Goal: Task Accomplishment & Management: Use online tool/utility

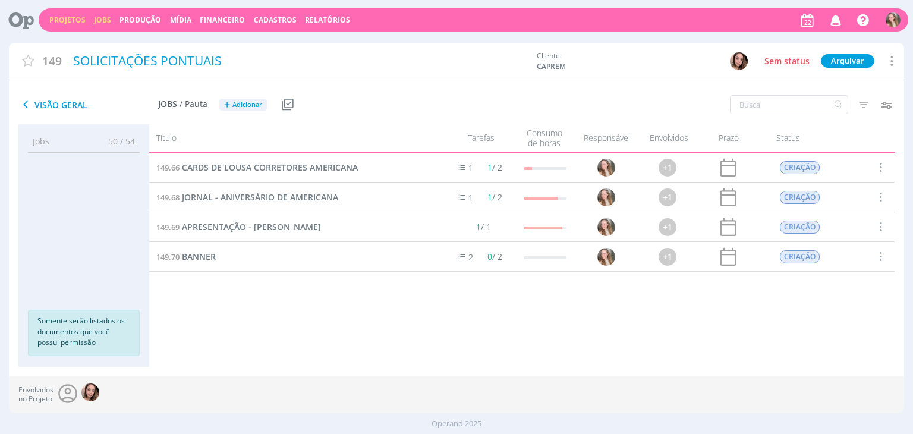
click at [98, 21] on link "Jobs" at bounding box center [102, 20] width 17 height 10
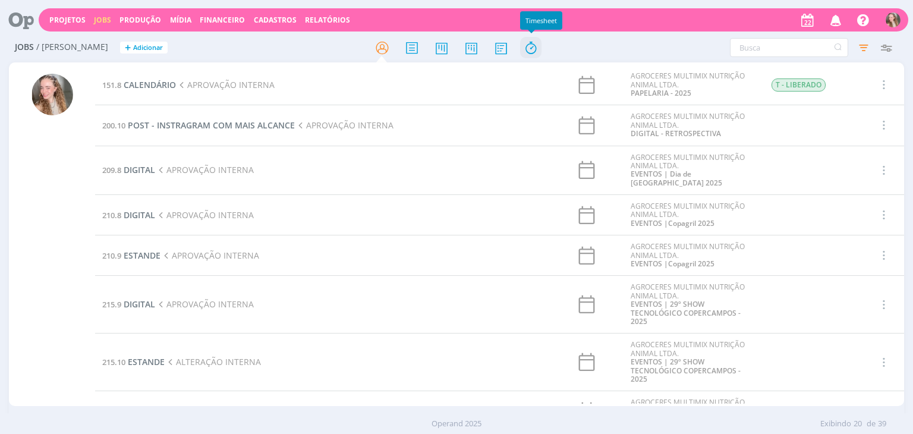
click at [528, 45] on icon at bounding box center [530, 47] width 21 height 23
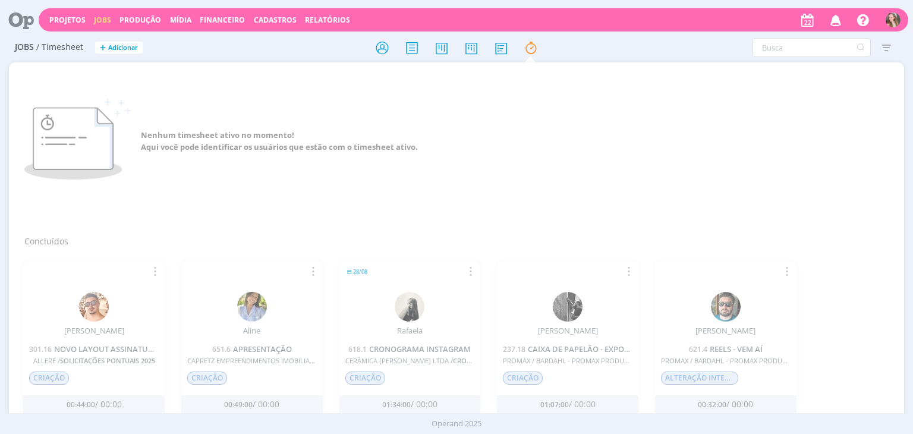
scroll to position [119, 0]
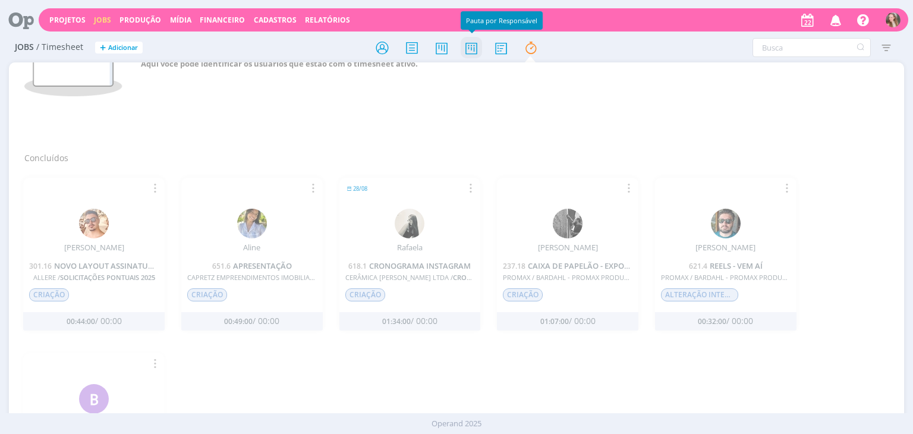
click at [474, 48] on icon at bounding box center [471, 47] width 21 height 23
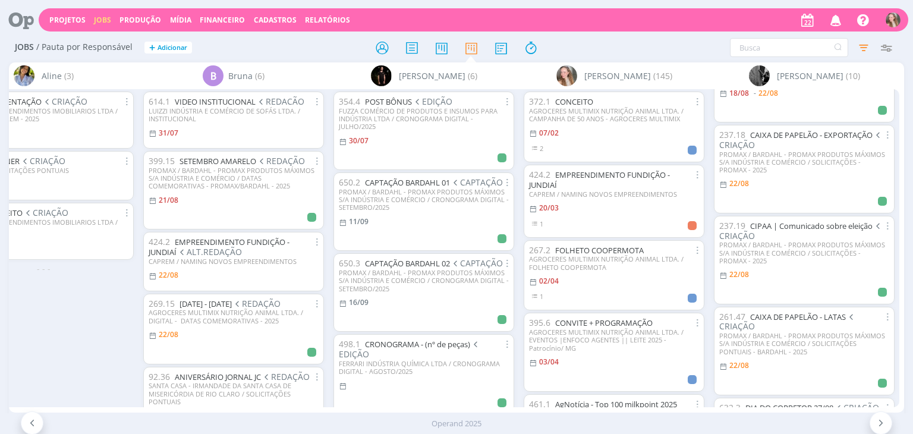
scroll to position [129, 0]
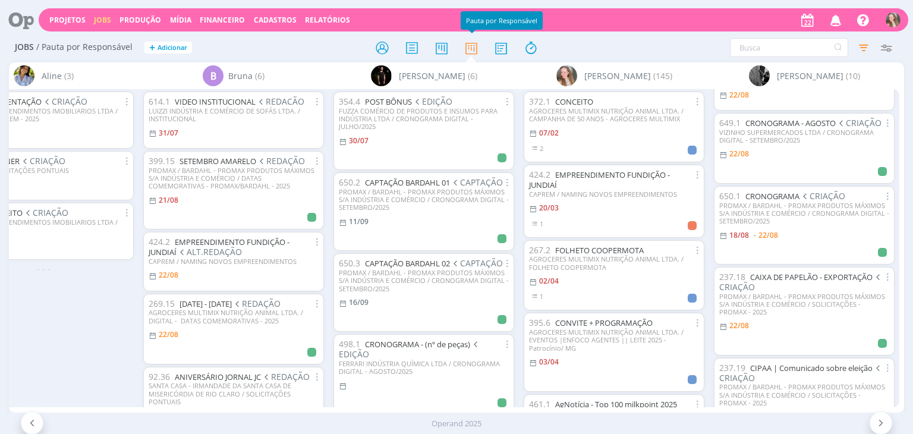
drag, startPoint x: 61, startPoint y: 20, endPoint x: 894, endPoint y: 67, distance: 834.0
click at [61, 20] on link "Projetos" at bounding box center [67, 20] width 36 height 10
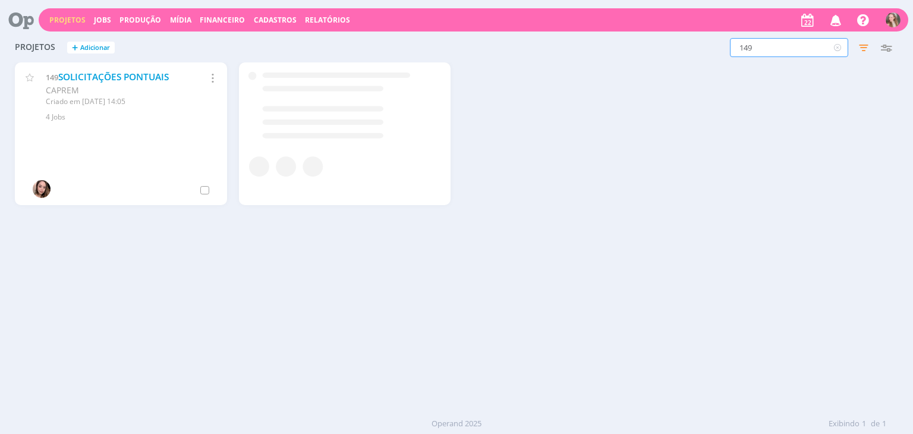
drag, startPoint x: 792, startPoint y: 49, endPoint x: 735, endPoint y: 52, distance: 56.6
click at [735, 52] on input "149" at bounding box center [789, 47] width 118 height 19
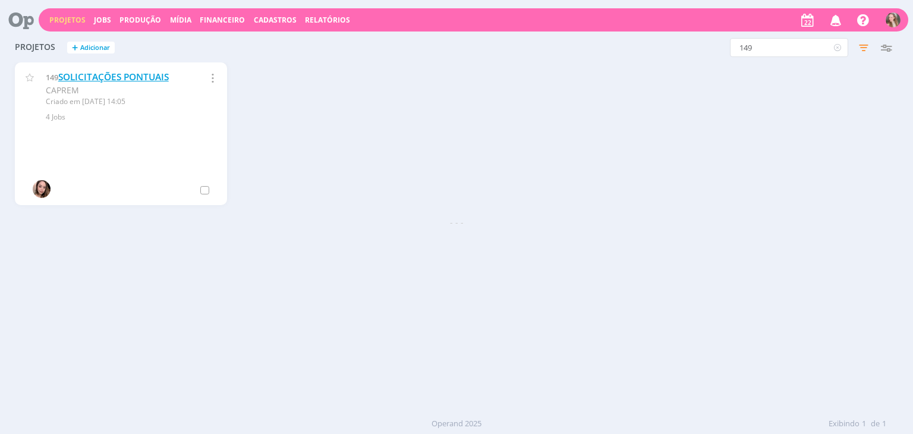
click at [78, 80] on link "SOLICITAÇÕES PONTUAIS" at bounding box center [113, 77] width 111 height 12
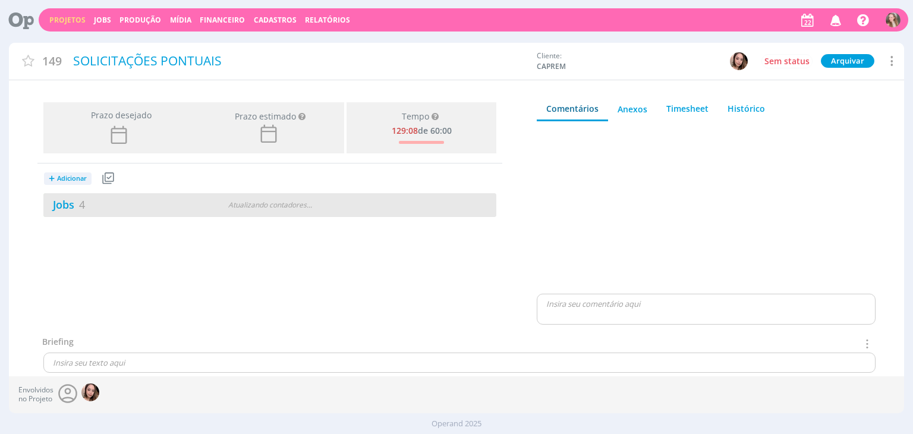
click at [112, 203] on div "Jobs 4" at bounding box center [120, 205] width 154 height 16
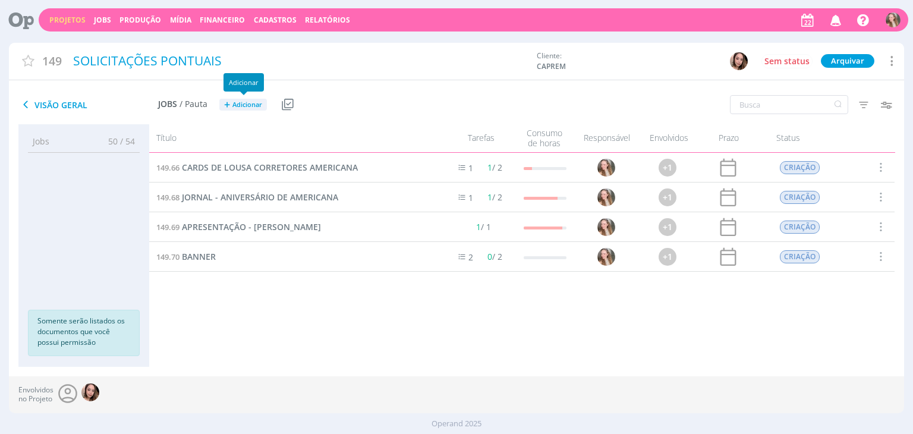
click at [226, 103] on span "+" at bounding box center [227, 105] width 6 height 12
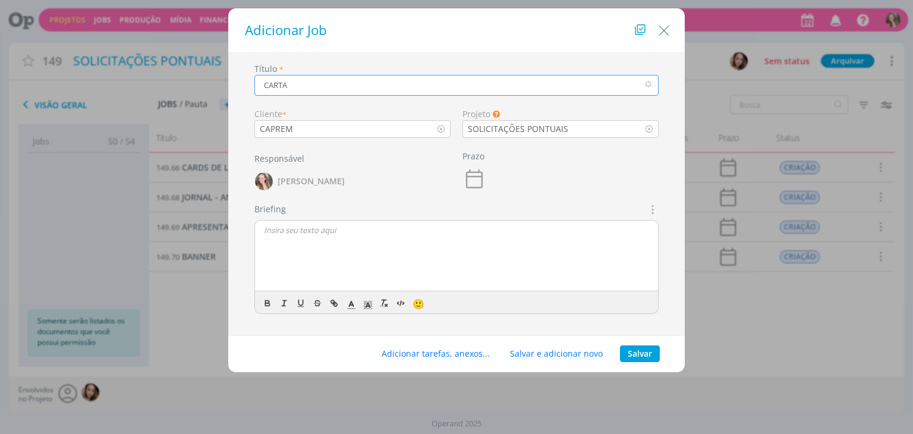
type input "CARTA"
click at [311, 235] on div "dialog" at bounding box center [456, 255] width 403 height 71
click at [632, 355] on button "Salvar" at bounding box center [640, 353] width 40 height 17
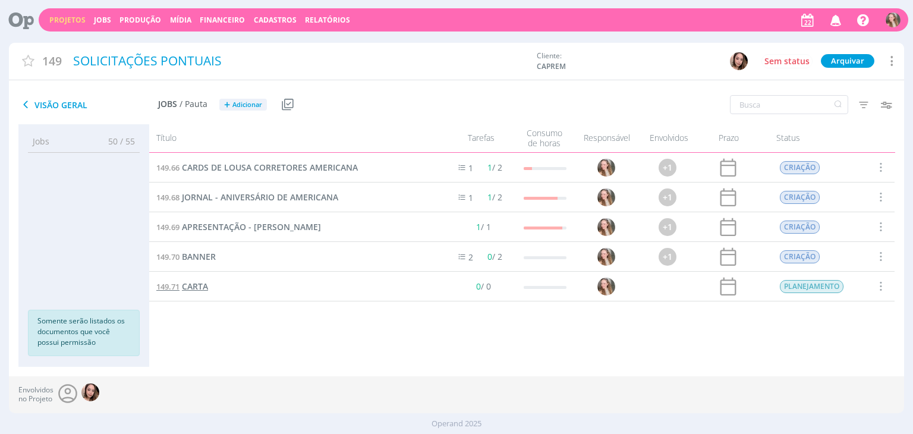
click at [200, 288] on span "CARTA" at bounding box center [195, 286] width 26 height 11
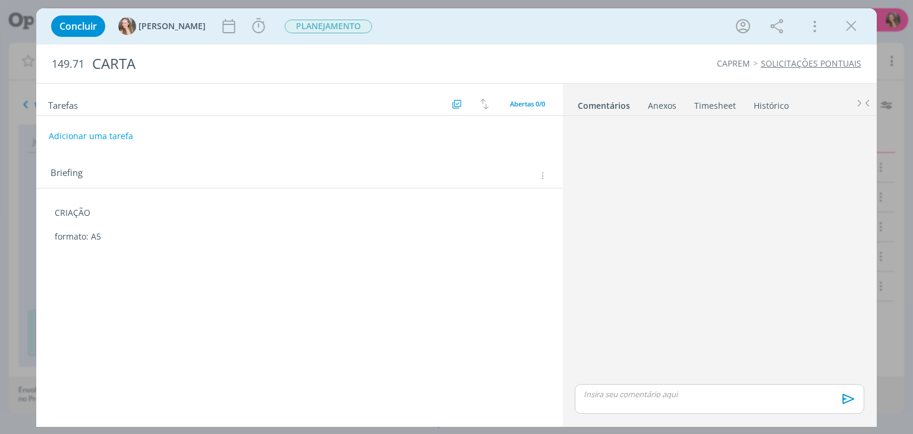
click at [161, 276] on div "Tarefas Usar Job de template Criar template a partir deste job Visualizar Templ…" at bounding box center [299, 252] width 526 height 336
click at [147, 231] on p "formato: A5" at bounding box center [299, 237] width 489 height 12
click at [165, 251] on p "dialog" at bounding box center [299, 248] width 489 height 12
click at [147, 259] on p "conteúdo:" at bounding box center [299, 260] width 489 height 12
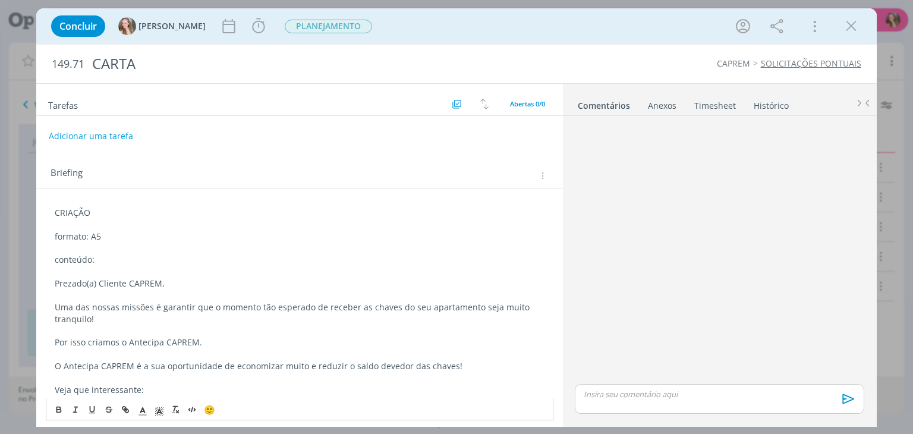
drag, startPoint x: 102, startPoint y: 256, endPoint x: 55, endPoint y: 240, distance: 49.8
click at [55, 240] on div "CRIAÇÃO formato: A5 conteúdo: Prezado(a) Cliente CAPREM, Uma das nossas missões…" at bounding box center [299, 361] width 507 height 316
click at [59, 405] on icon "dialog" at bounding box center [59, 410] width 10 height 10
click at [112, 296] on p "dialog" at bounding box center [299, 295] width 489 height 12
drag, startPoint x: 114, startPoint y: 203, endPoint x: 43, endPoint y: 228, distance: 75.8
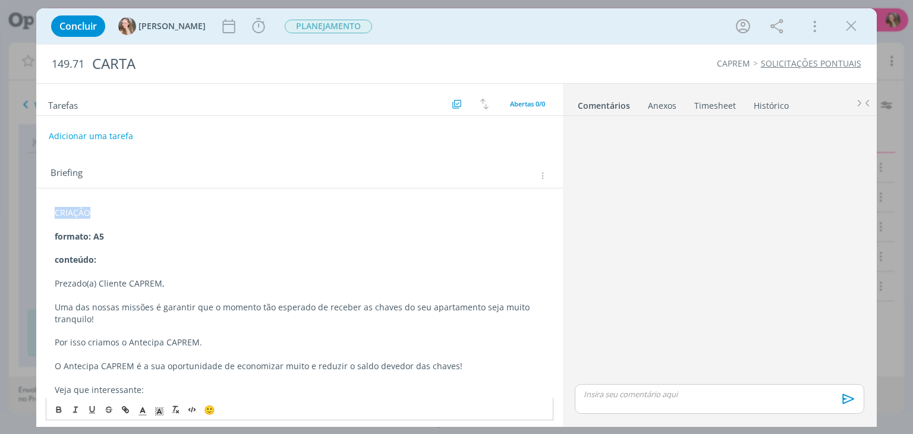
click at [26, 210] on div "Concluir Gabriela Iniciar Apontar Data * 22/08/2025 Horas * 00:00 Tarefa Seleci…" at bounding box center [456, 217] width 913 height 434
click at [59, 410] on icon "dialog" at bounding box center [59, 410] width 10 height 10
click at [106, 294] on p "dialog" at bounding box center [299, 295] width 489 height 12
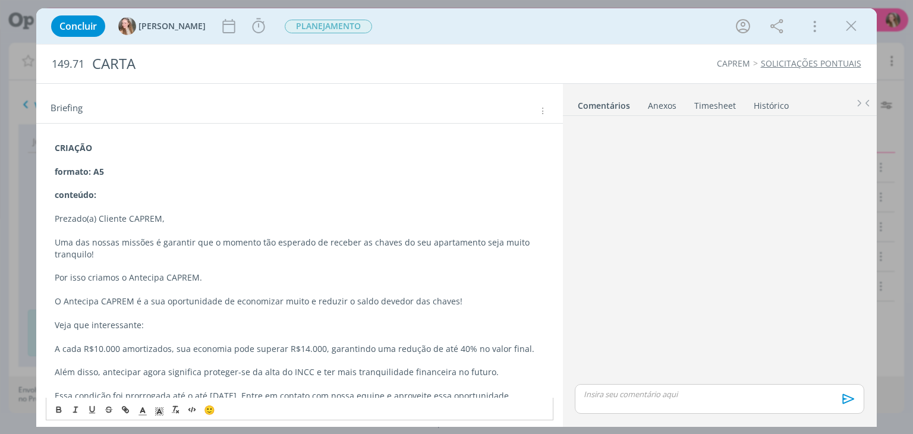
scroll to position [124, 0]
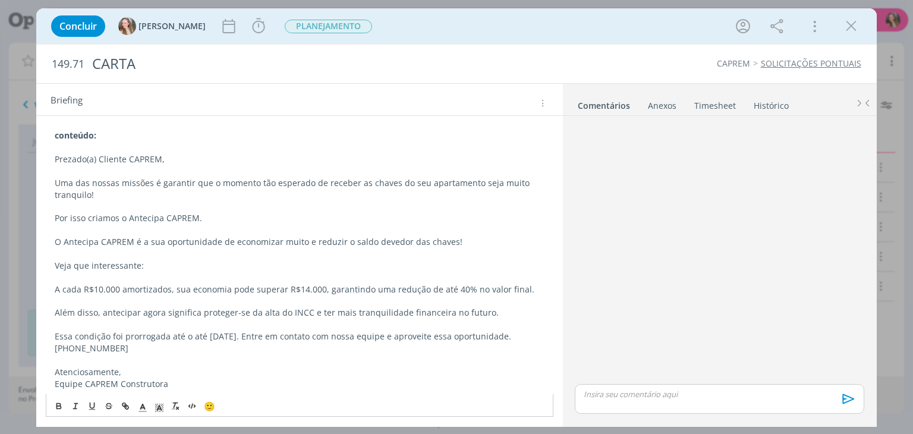
click at [171, 376] on p "Atenciosamente," at bounding box center [299, 372] width 489 height 12
click at [184, 385] on p "Equipe CAPREM Construtora" at bounding box center [299, 384] width 489 height 12
click at [672, 110] on div "Anexos 0" at bounding box center [662, 106] width 29 height 12
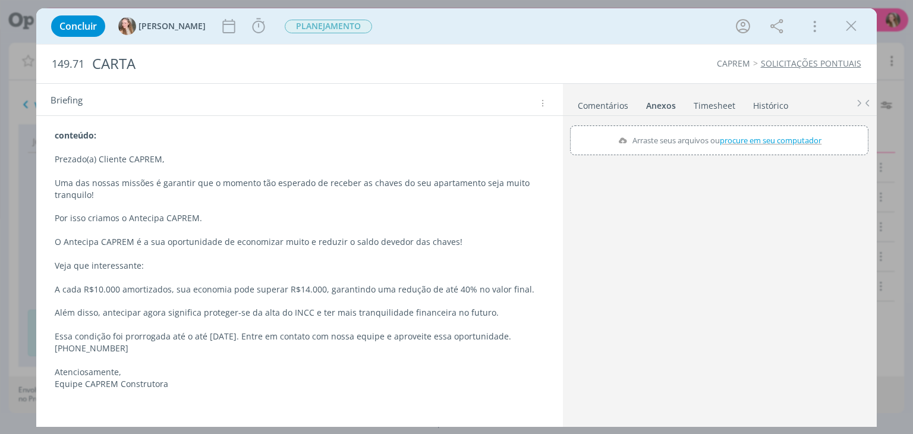
click at [716, 141] on label "Arraste seus arquivos ou procure em seu computador" at bounding box center [719, 140] width 212 height 15
click at [716, 129] on input "Arraste seus arquivos ou procure em seu computador" at bounding box center [719, 127] width 298 height 4
type input "C:\fakepath\WhatsApp Image 2025-08-22 at 12.06.41.jpeg"
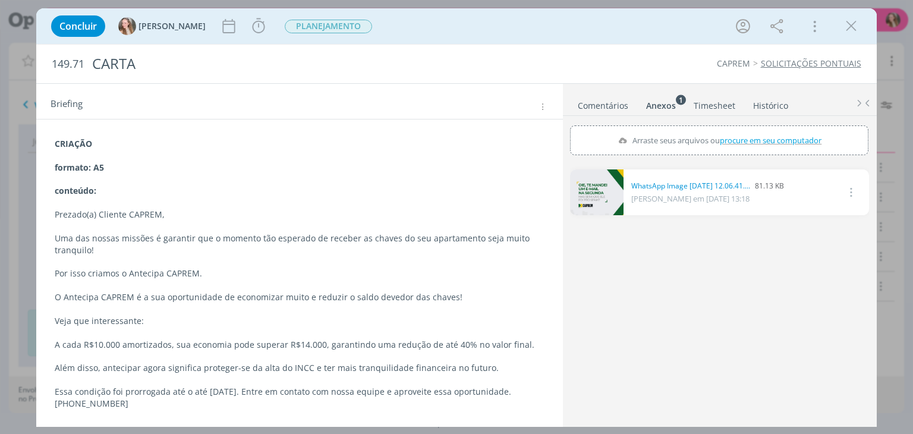
scroll to position [0, 0]
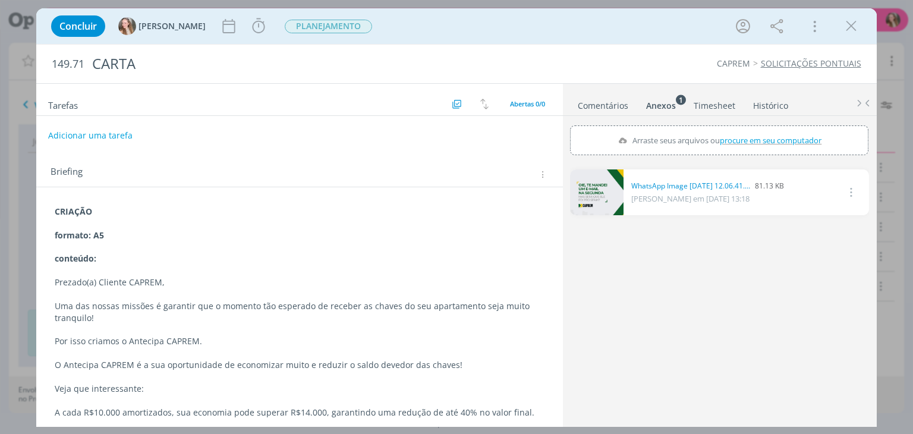
click at [105, 135] on button "Adicionar uma tarefa" at bounding box center [90, 135] width 84 height 20
type input "CRIAÇÃO"
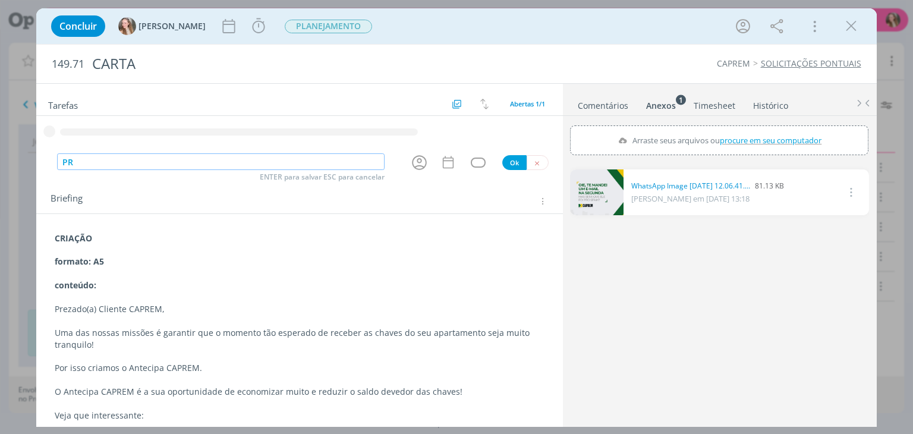
type input "P"
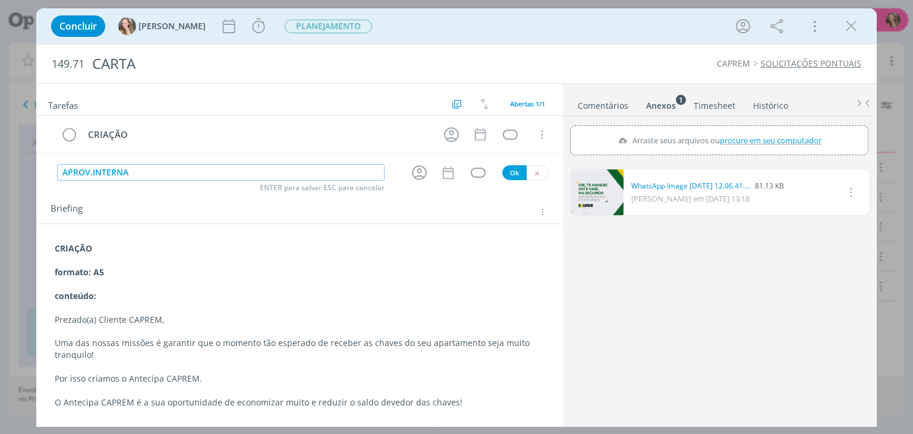
type input "APROV.INTERNA"
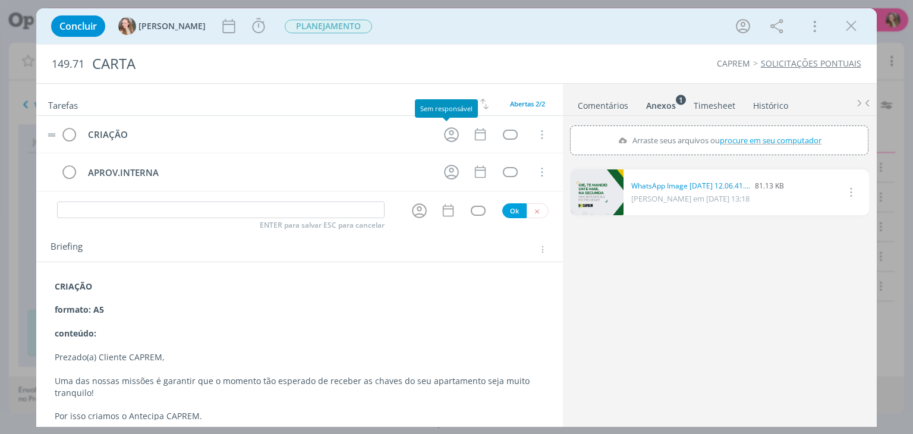
click at [435, 135] on tr "CRIAÇÃO Cancelar" at bounding box center [299, 134] width 526 height 37
click at [446, 131] on icon "dialog" at bounding box center [451, 134] width 18 height 18
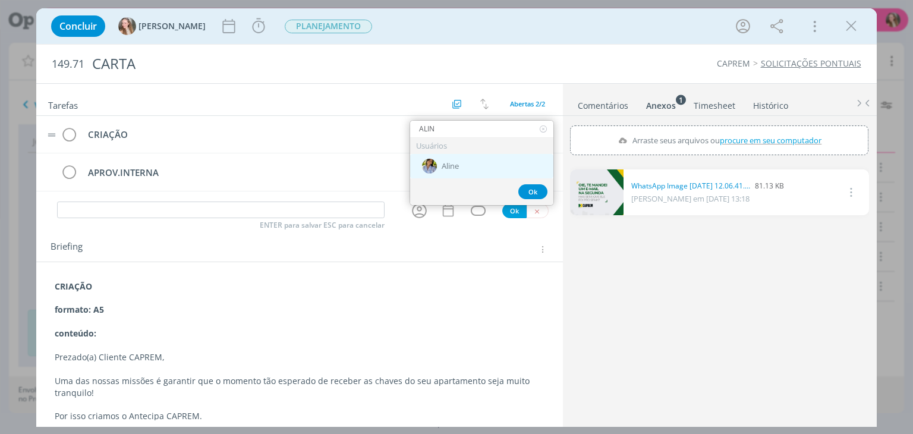
type input "ALIN"
click at [460, 164] on div "Aline" at bounding box center [481, 166] width 143 height 24
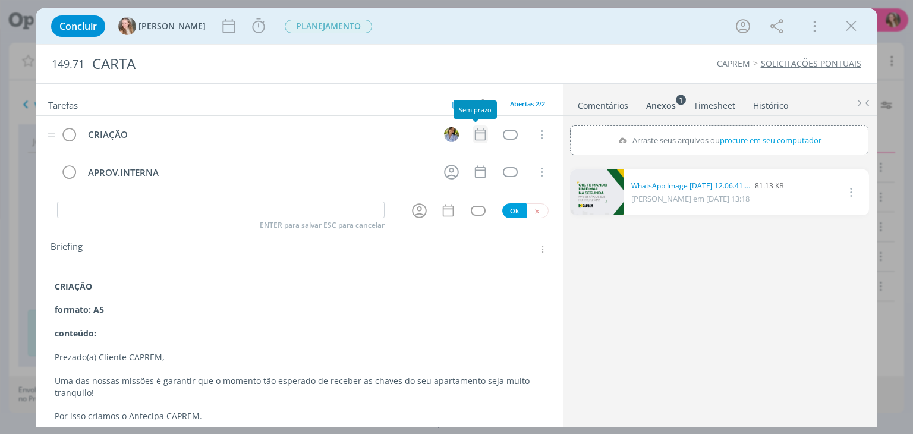
click at [472, 135] on icon "dialog" at bounding box center [479, 134] width 15 height 15
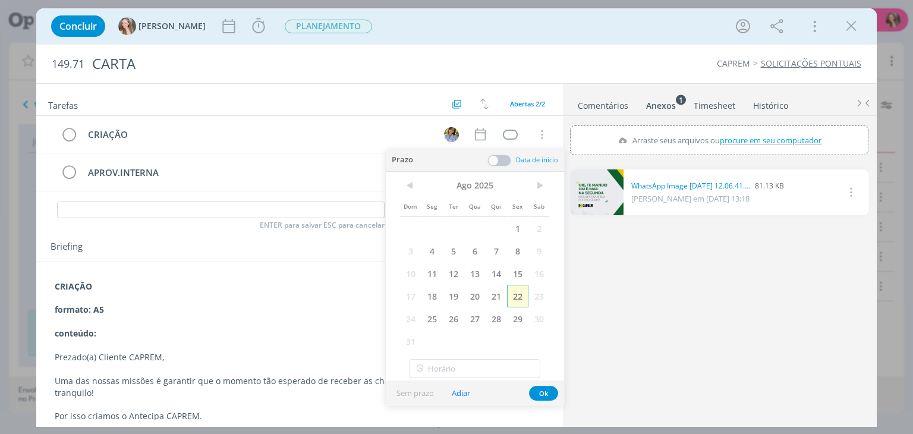
click at [521, 303] on span "22" at bounding box center [517, 296] width 21 height 23
click at [544, 386] on button "Ok" at bounding box center [543, 393] width 29 height 15
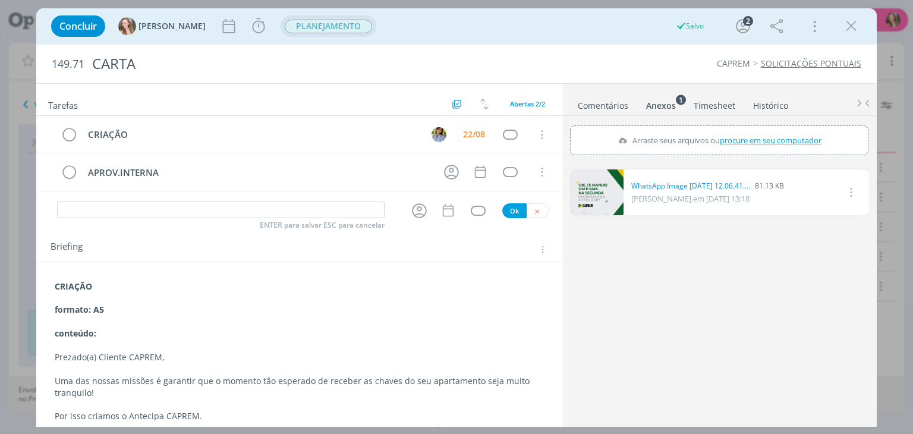
click at [320, 26] on span "PLANEJAMENTO" at bounding box center [328, 27] width 87 height 14
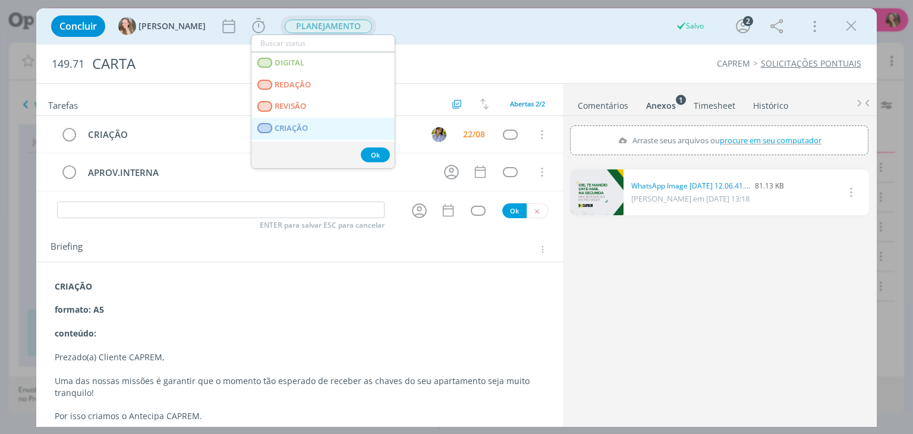
click at [307, 124] on span "CRIAÇÃO" at bounding box center [291, 129] width 33 height 10
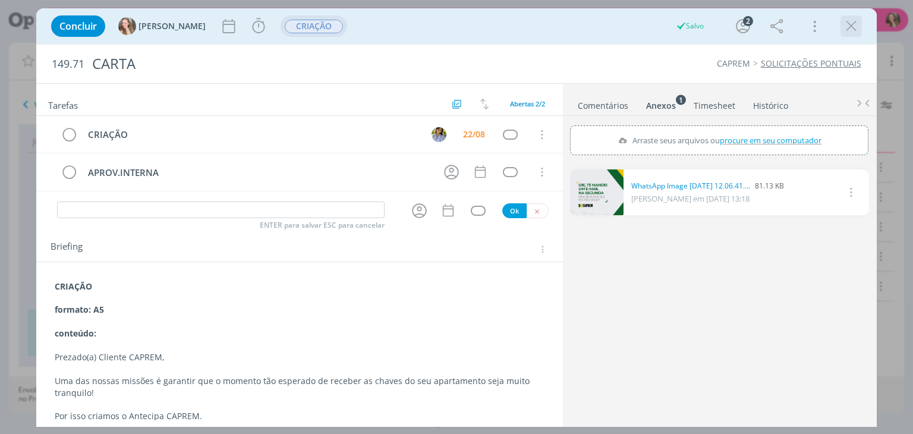
click at [849, 26] on icon "dialog" at bounding box center [851, 26] width 18 height 18
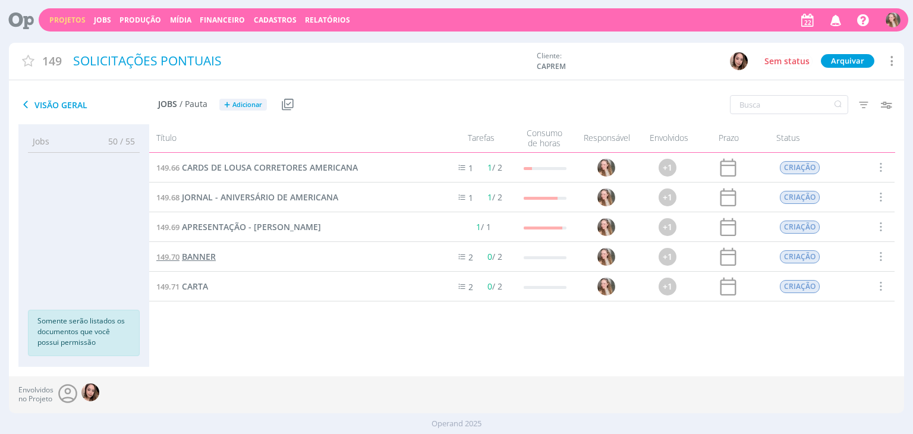
click at [199, 257] on span "BANNER" at bounding box center [199, 256] width 34 height 11
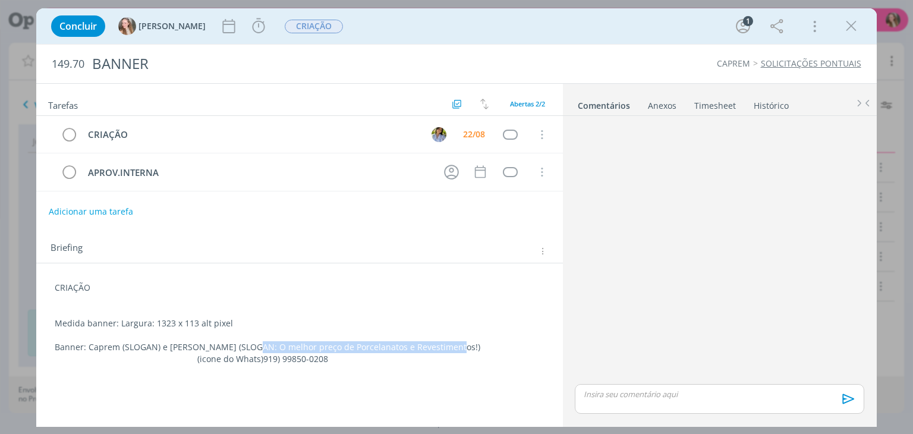
drag, startPoint x: 247, startPoint y: 345, endPoint x: 443, endPoint y: 345, distance: 196.1
click at [443, 345] on p "Banner: Caprem (SLOGAN) e Dani Pisos (SLOGAN: O melhor preço de Porcelanatos e …" at bounding box center [299, 347] width 489 height 12
copy p "O melhor preço de Porcelanatos e Revestimentos!"
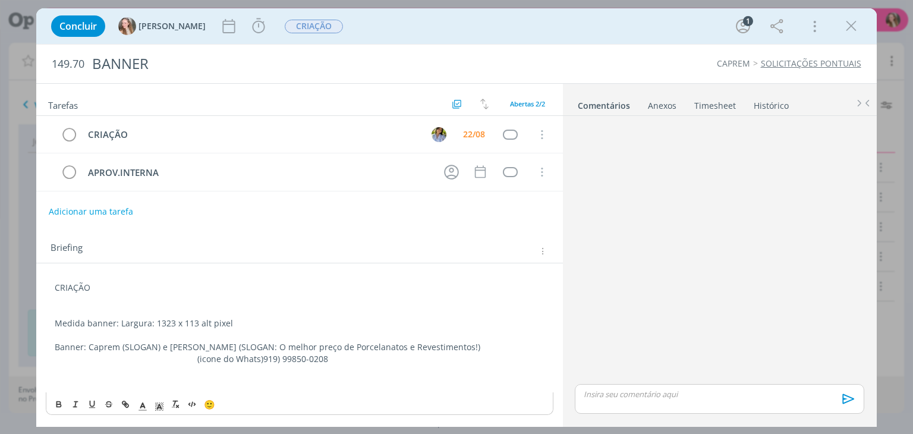
click at [679, 101] on li "Anexos 0" at bounding box center [670, 102] width 46 height 17
click at [673, 103] on div "Anexos 0" at bounding box center [662, 106] width 29 height 12
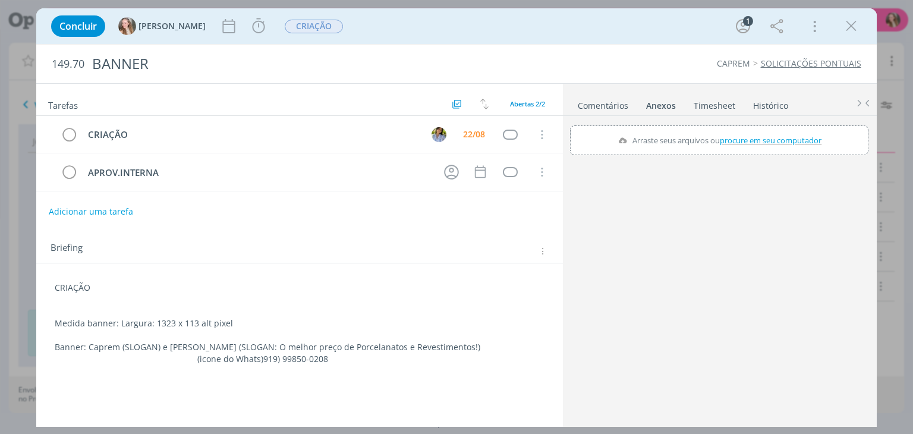
click at [273, 357] on p "(icone do Whats) 919) 99850-0208" at bounding box center [299, 359] width 489 height 12
click at [380, 373] on p "dialog" at bounding box center [299, 371] width 489 height 12
drag, startPoint x: 192, startPoint y: 358, endPoint x: 197, endPoint y: 367, distance: 10.1
click at [197, 357] on span "(icone do Whats)" at bounding box center [230, 358] width 66 height 11
click at [271, 359] on p "(Ícone do Whats) 919) 99850-0208" at bounding box center [299, 359] width 489 height 12
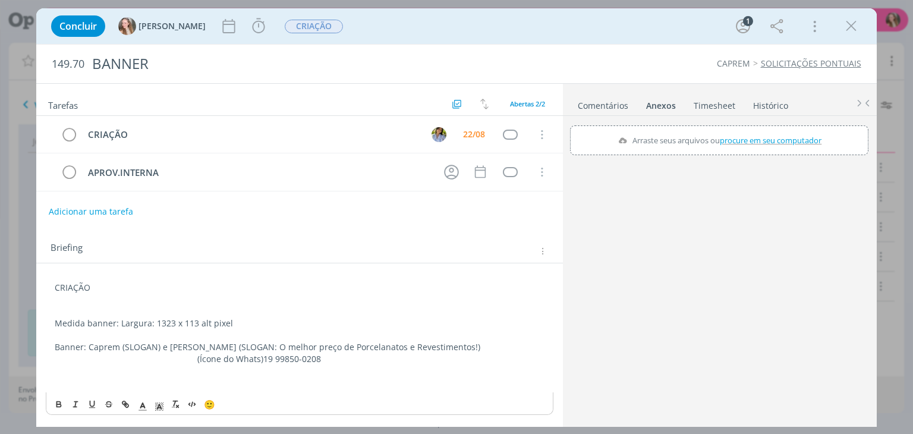
click at [307, 353] on p "(Ícone do Whats) 19 99850-0208" at bounding box center [299, 359] width 489 height 12
click at [333, 373] on p "dialog" at bounding box center [299, 371] width 489 height 12
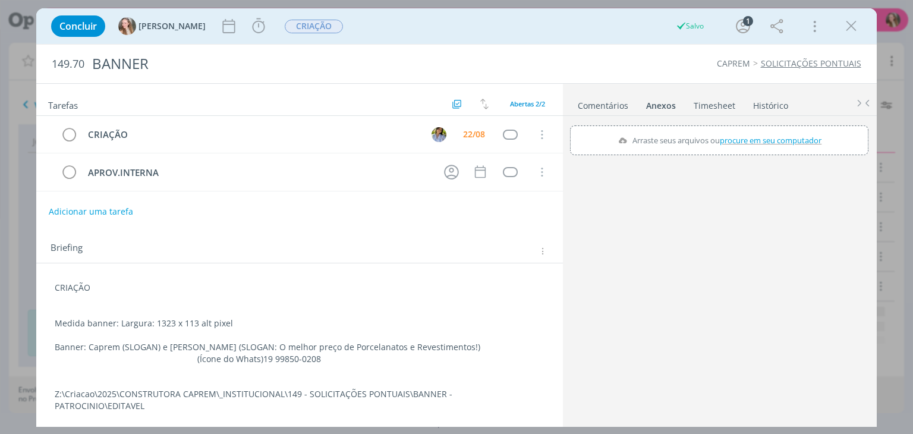
drag, startPoint x: 846, startPoint y: 26, endPoint x: 764, endPoint y: 43, distance: 83.9
click at [846, 26] on icon "dialog" at bounding box center [851, 26] width 18 height 18
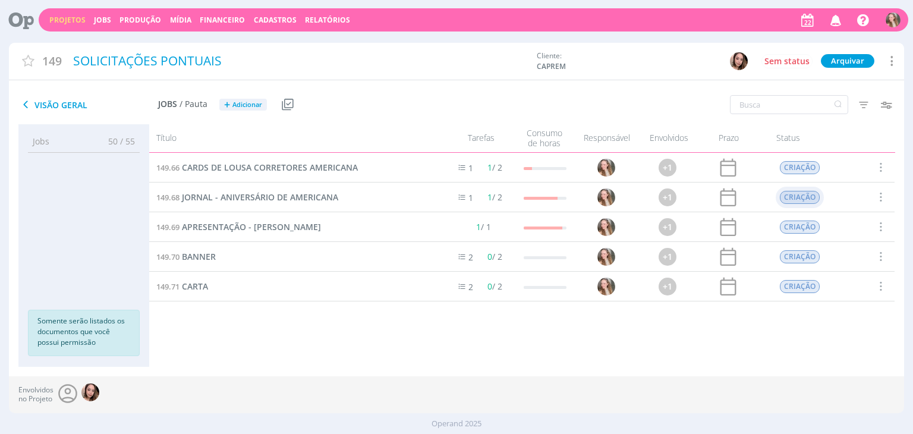
click at [823, 200] on div "CRIAÇÃO" at bounding box center [800, 197] width 48 height 21
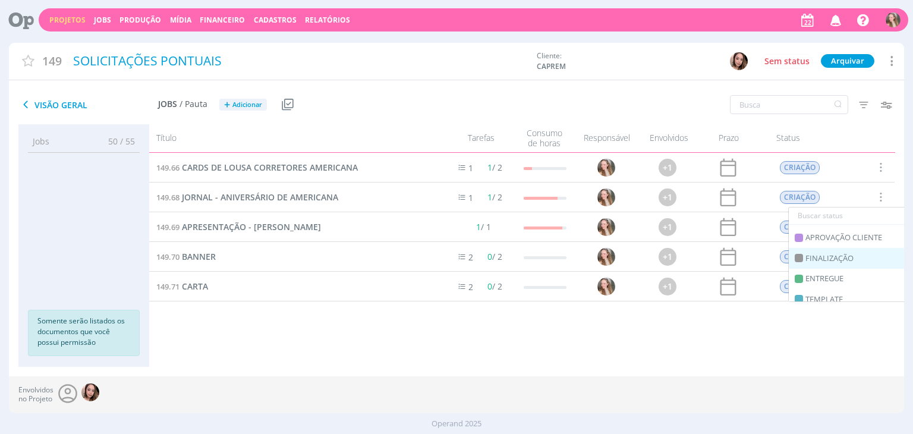
scroll to position [238, 0]
click at [823, 247] on span "ENTREGUE" at bounding box center [824, 243] width 38 height 12
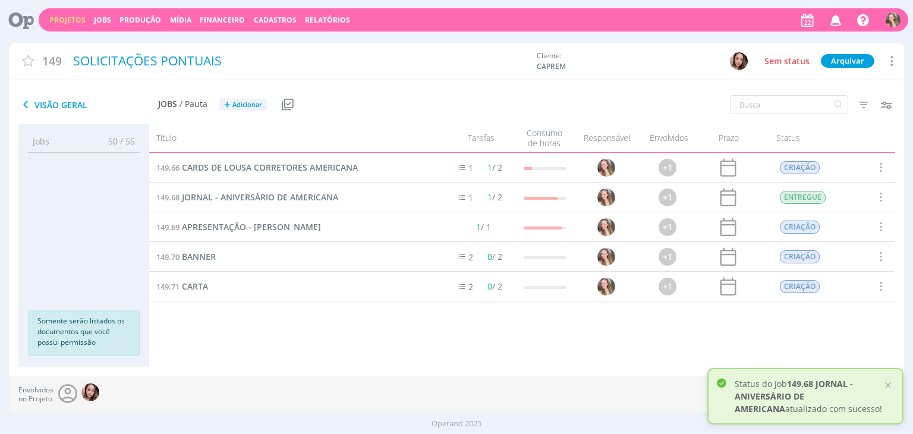
click at [882, 199] on span at bounding box center [880, 197] width 13 height 16
click at [811, 141] on div "Concluir" at bounding box center [851, 139] width 118 height 17
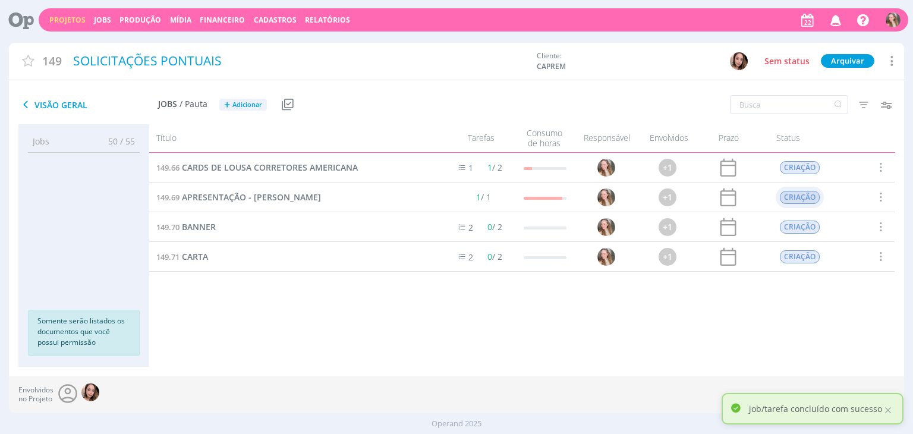
click at [806, 201] on span "CRIAÇÃO" at bounding box center [800, 197] width 40 height 13
click at [820, 244] on span "ENTREGUE" at bounding box center [828, 247] width 38 height 12
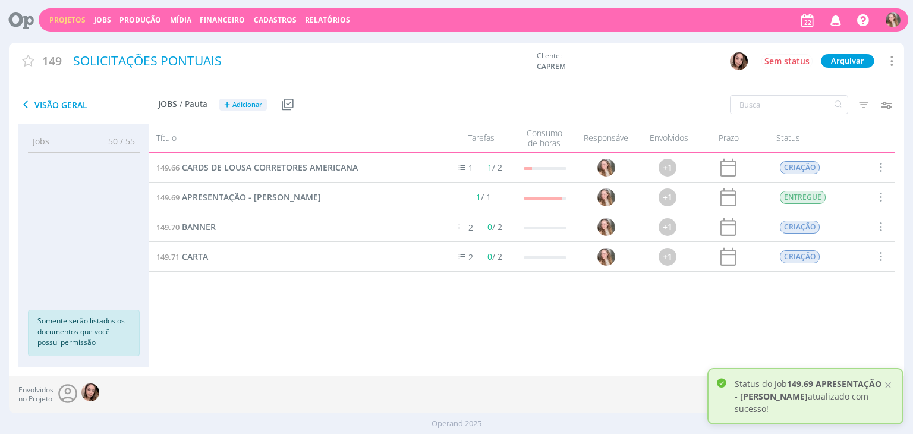
click at [879, 191] on span at bounding box center [880, 197] width 13 height 16
click at [819, 138] on div "Concluir" at bounding box center [851, 139] width 118 height 17
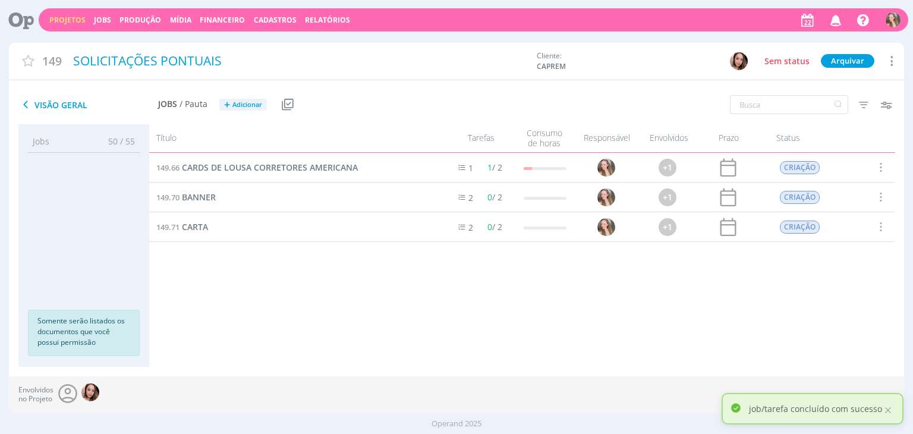
click at [66, 23] on link "Projetos" at bounding box center [67, 20] width 36 height 10
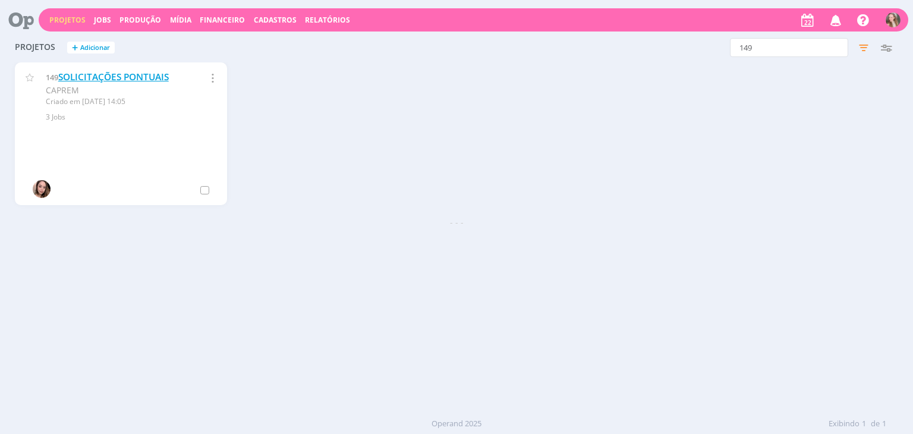
click at [92, 77] on link "SOLICITAÇÕES PONTUAIS" at bounding box center [113, 77] width 111 height 12
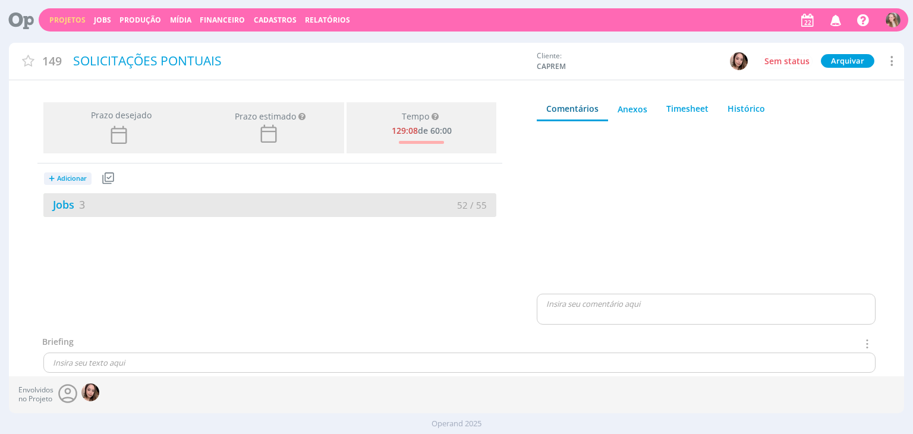
click at [136, 204] on div "Jobs 3" at bounding box center [156, 205] width 226 height 16
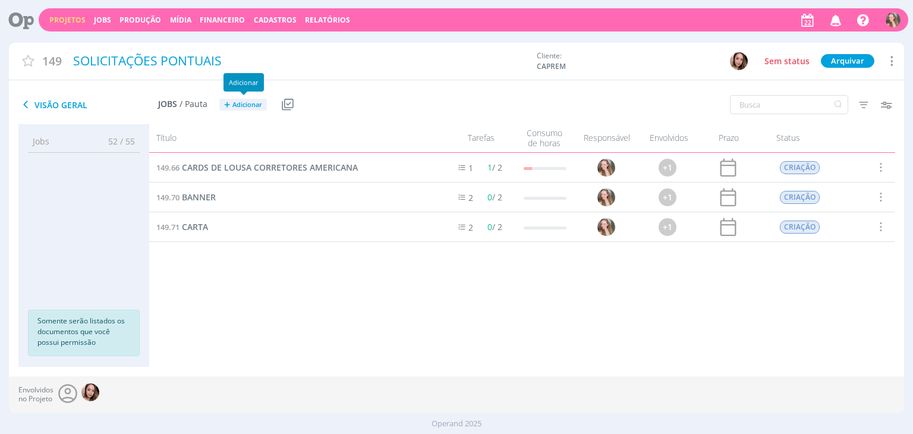
click at [240, 101] on span "Adicionar" at bounding box center [247, 105] width 30 height 8
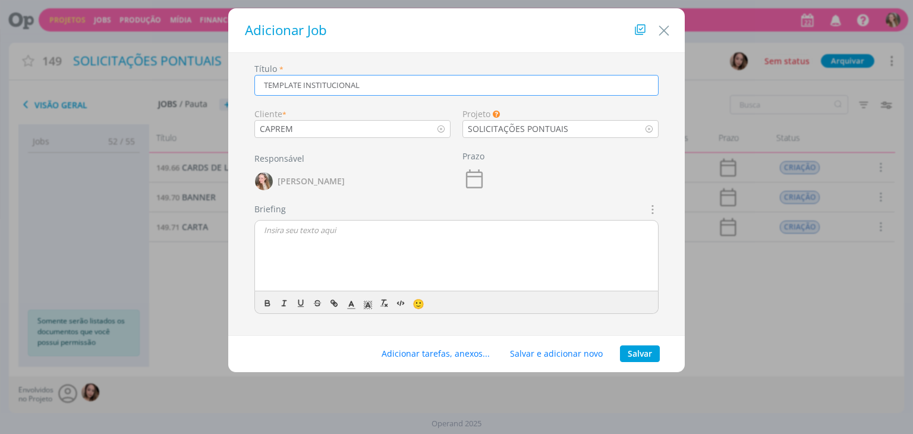
type input "TEMPLATE INSTITUCIONAL"
click at [411, 241] on div "dialog" at bounding box center [456, 255] width 403 height 71
click at [655, 358] on button "Salvar" at bounding box center [640, 353] width 40 height 17
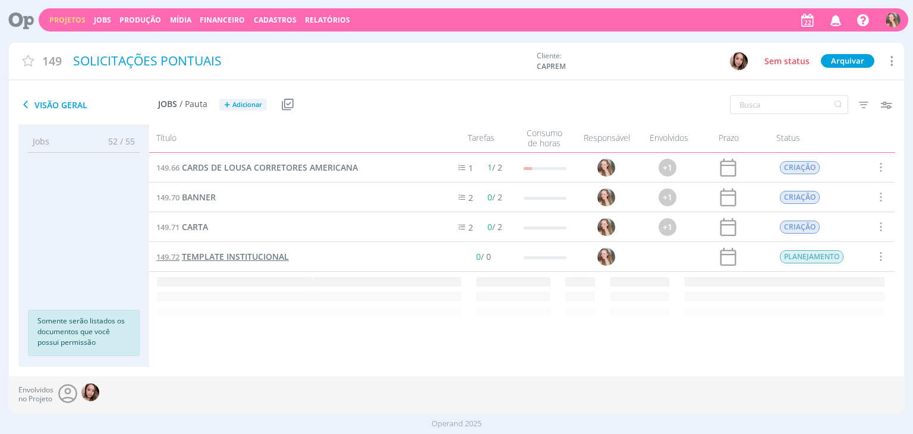
click at [234, 260] on span "TEMPLATE INSTITUCIONAL" at bounding box center [235, 256] width 107 height 11
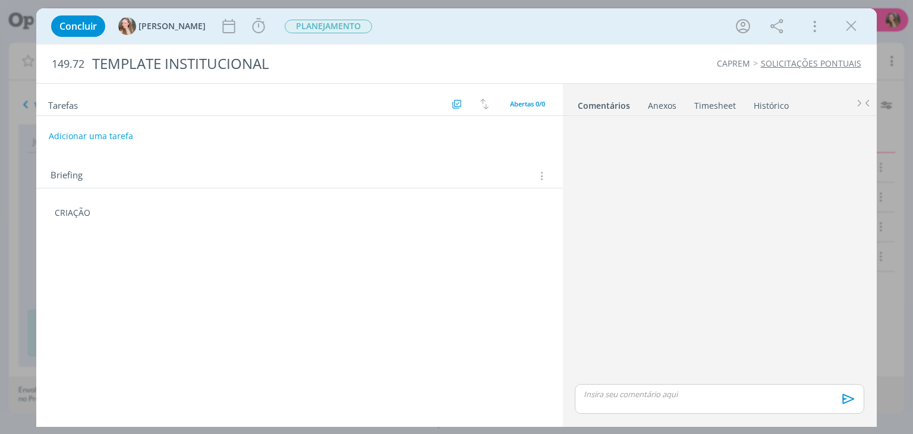
click at [116, 217] on p "CRIAÇÃO" at bounding box center [299, 213] width 489 height 12
click at [173, 257] on p "Precisamos criar um template para a CAPREM" at bounding box center [299, 260] width 488 height 12
click at [197, 260] on p "Precisamos criar um template institucinal para a CAPREM" at bounding box center [299, 260] width 488 height 12
click at [308, 246] on p "dialog" at bounding box center [299, 248] width 488 height 12
click at [309, 250] on p "dialog" at bounding box center [299, 248] width 488 height 12
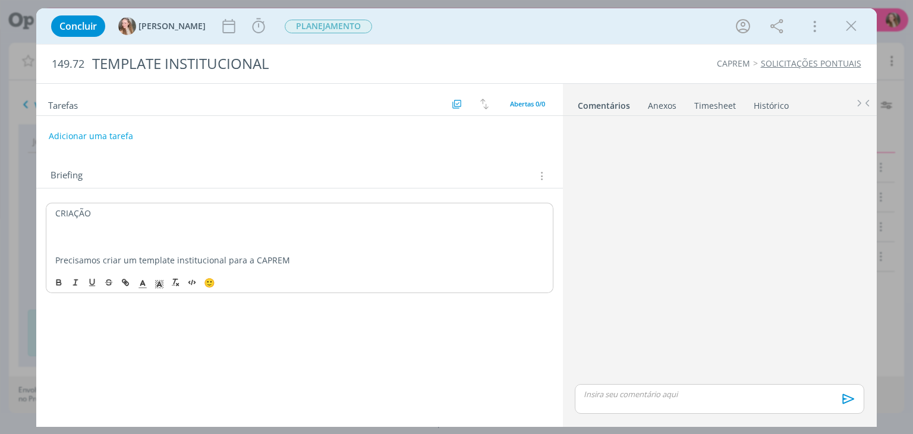
click at [307, 253] on p "dialog" at bounding box center [299, 248] width 488 height 12
click at [300, 256] on p "Precisamos criar um template institucional para a CAPREM" at bounding box center [299, 260] width 488 height 12
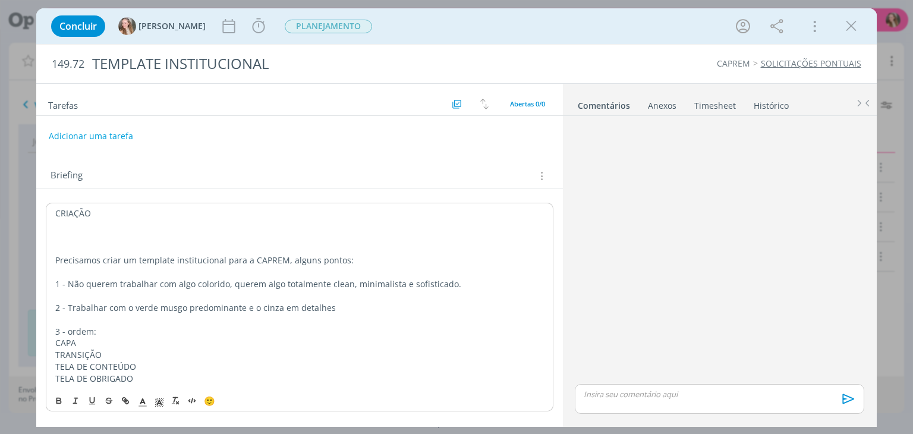
click at [131, 336] on p "3 - ordem:" at bounding box center [299, 332] width 488 height 12
click at [56, 355] on p "CAPA" at bounding box center [299, 355] width 488 height 12
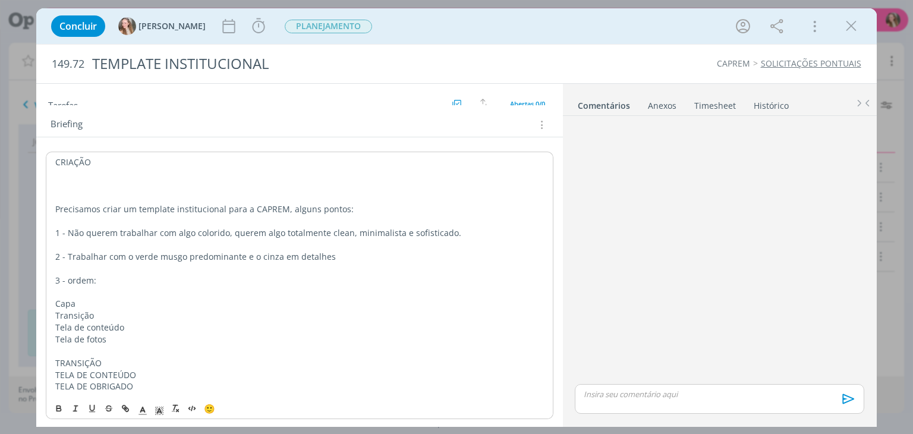
scroll to position [54, 0]
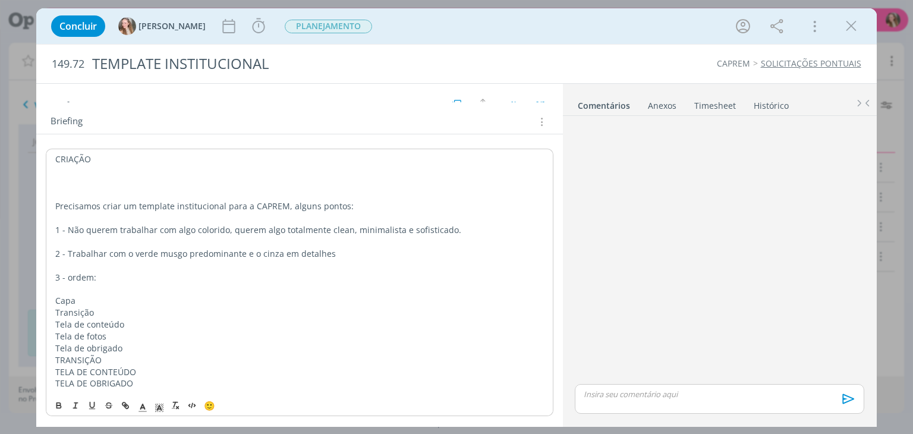
drag, startPoint x: 55, startPoint y: 361, endPoint x: 147, endPoint y: 396, distance: 98.8
click at [147, 396] on div "CRIAÇÃO Precisamos criar um template institucional para a CAPREM, alguns pontos…" at bounding box center [299, 283] width 507 height 268
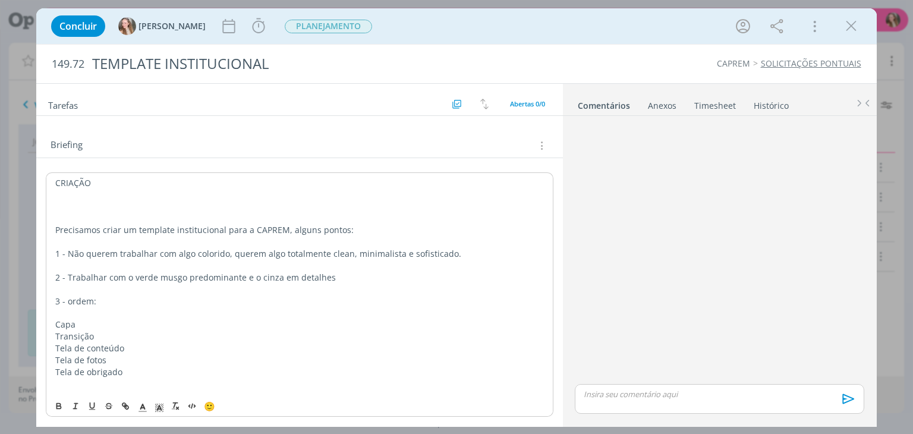
click at [124, 362] on p "Tela de fotos" at bounding box center [299, 360] width 488 height 12
drag, startPoint x: 407, startPoint y: 358, endPoint x: 458, endPoint y: 364, distance: 51.4
click at [458, 364] on p "Tela de fotos (não querem as fotos em box com bordas arredondas, precisa aprese…" at bounding box center [299, 360] width 489 height 12
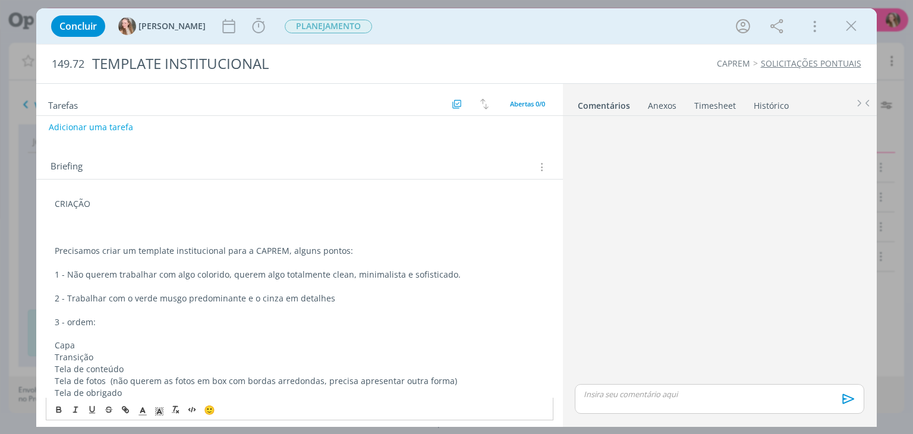
scroll to position [0, 0]
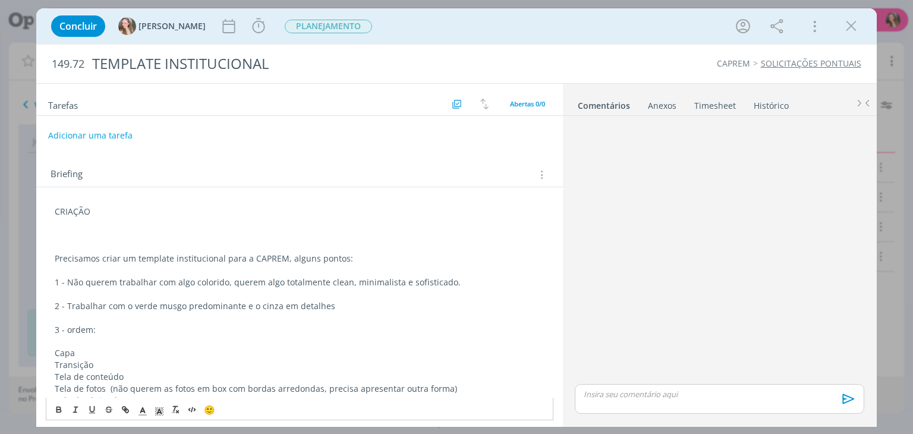
click at [83, 133] on button "Adicionar uma tarefa" at bounding box center [90, 135] width 84 height 20
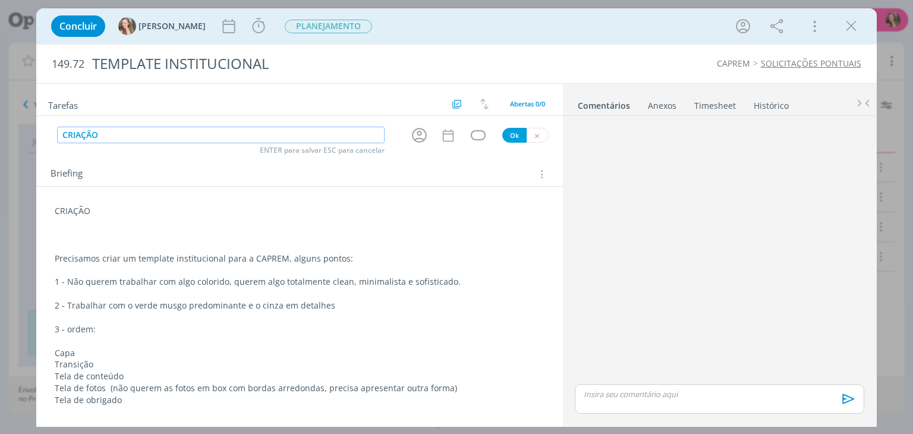
type input "CRIAÇÃO"
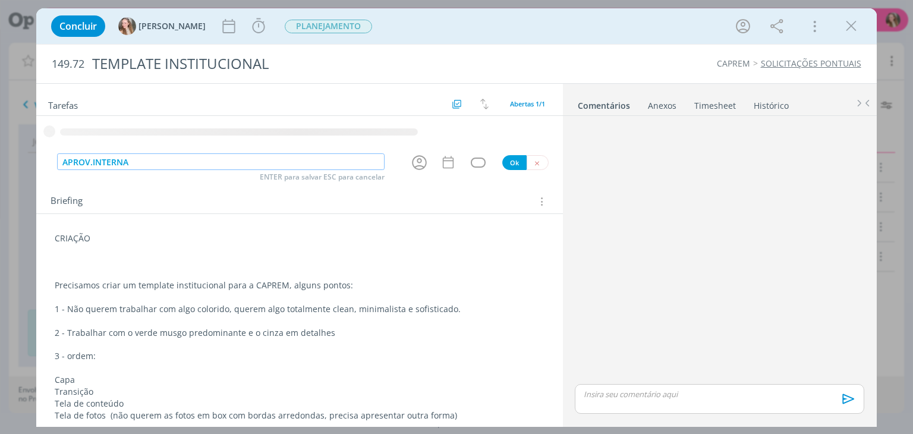
type input "APROV.INTERNA"
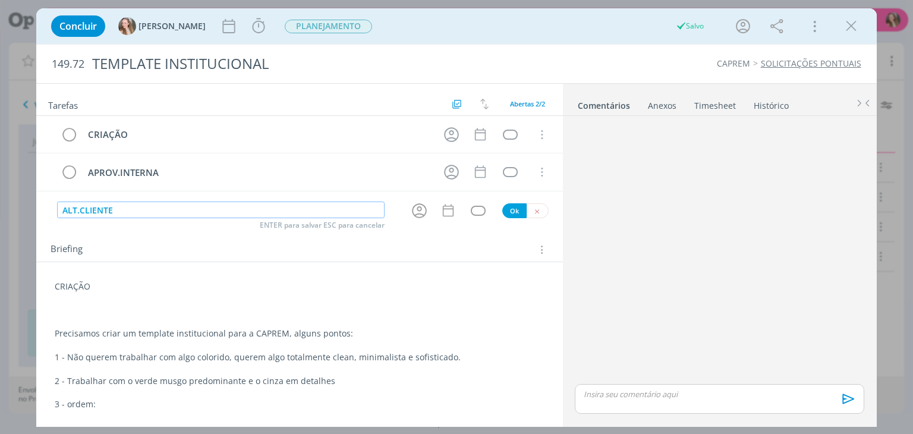
type input "ALT.CLIENTE"
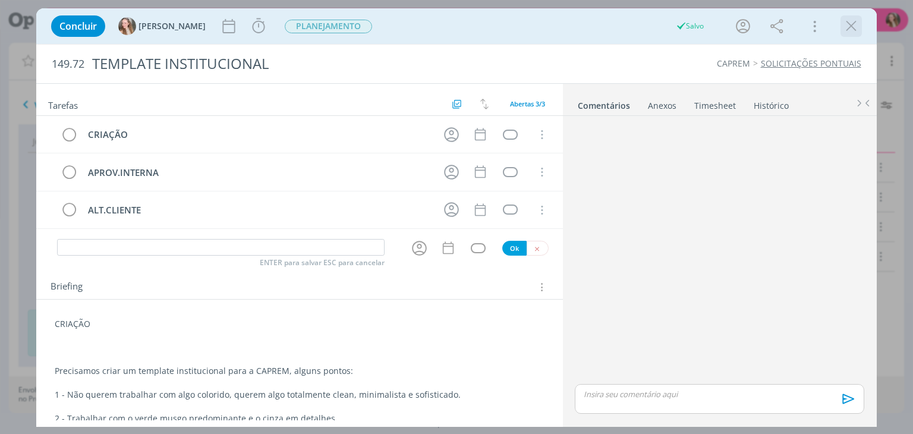
click at [856, 20] on icon "dialog" at bounding box center [851, 26] width 18 height 18
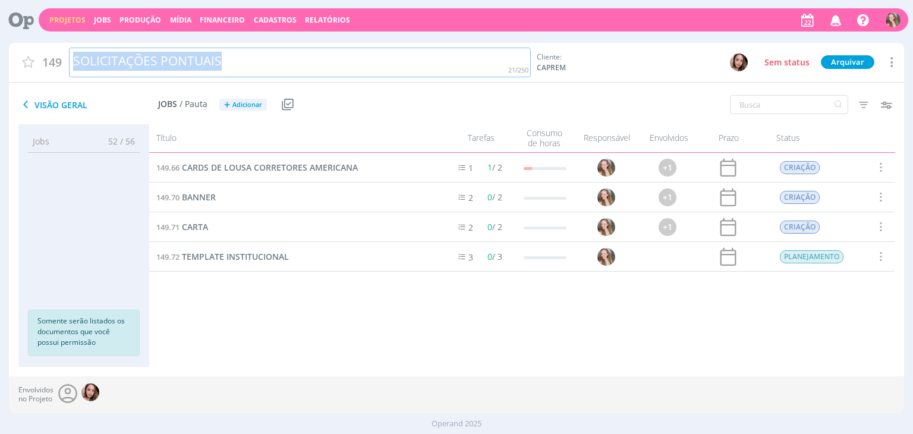
drag, startPoint x: 260, startPoint y: 57, endPoint x: 63, endPoint y: 67, distance: 197.0
click at [63, 67] on div "149 SOLICITAÇÕES PONTUAIS" at bounding box center [270, 63] width 522 height 30
copy div "SOLICITAÇÕES PONTUAIS"
drag, startPoint x: 59, startPoint y: 17, endPoint x: 64, endPoint y: 25, distance: 8.8
click at [59, 17] on link "Projetos" at bounding box center [67, 20] width 36 height 10
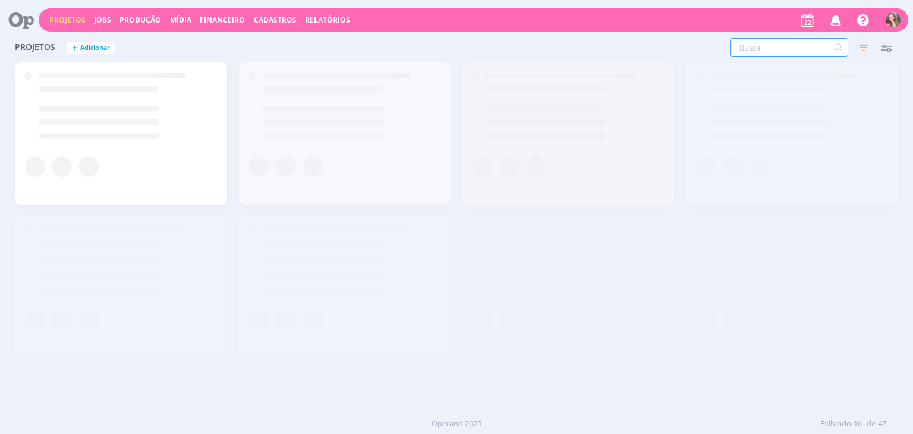
click at [757, 49] on input "text" at bounding box center [789, 47] width 118 height 19
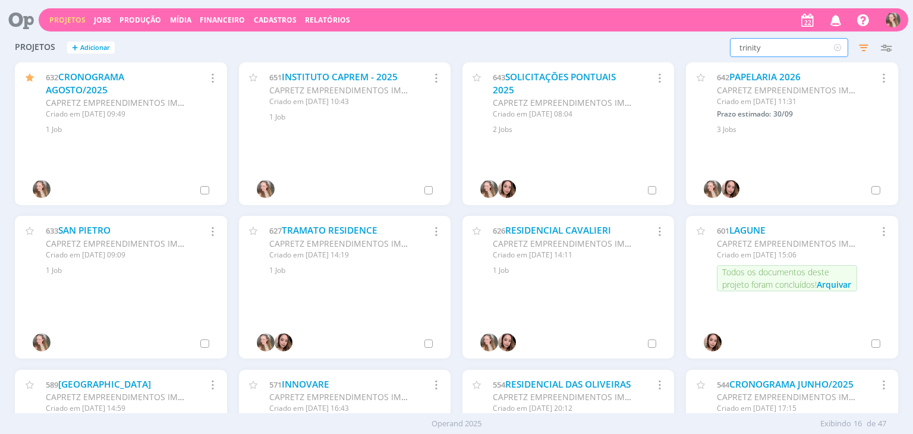
type input "trinity"
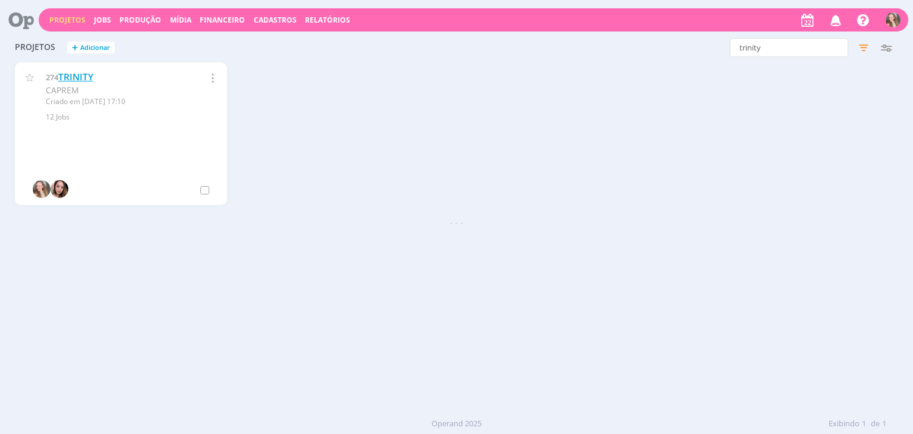
click at [81, 74] on link "TRINITY" at bounding box center [75, 77] width 35 height 12
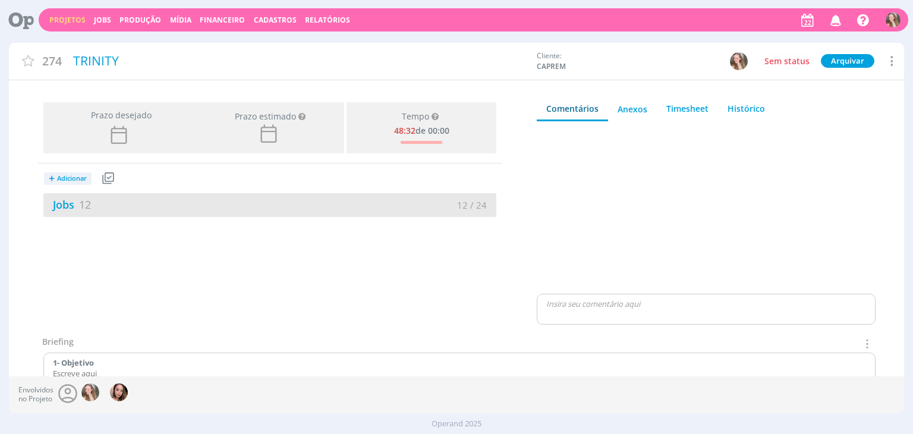
click at [165, 202] on div "Jobs 12" at bounding box center [156, 205] width 226 height 16
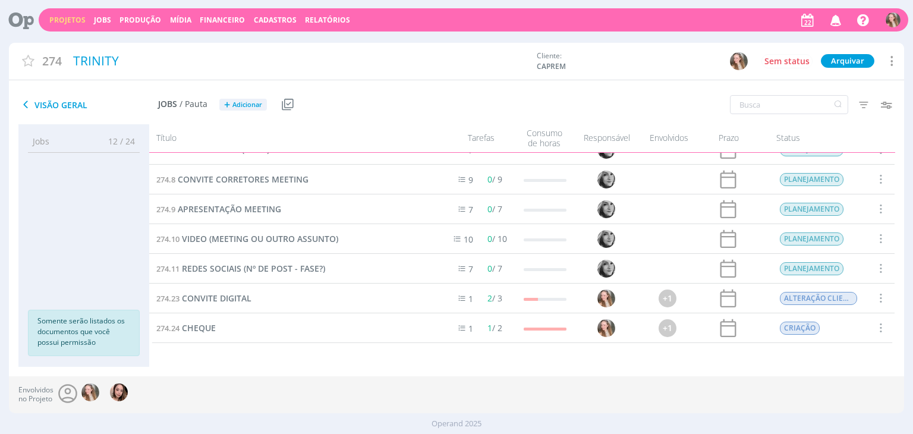
scroll to position [166, 0]
click at [245, 108] on span "Adicionar" at bounding box center [247, 105] width 30 height 8
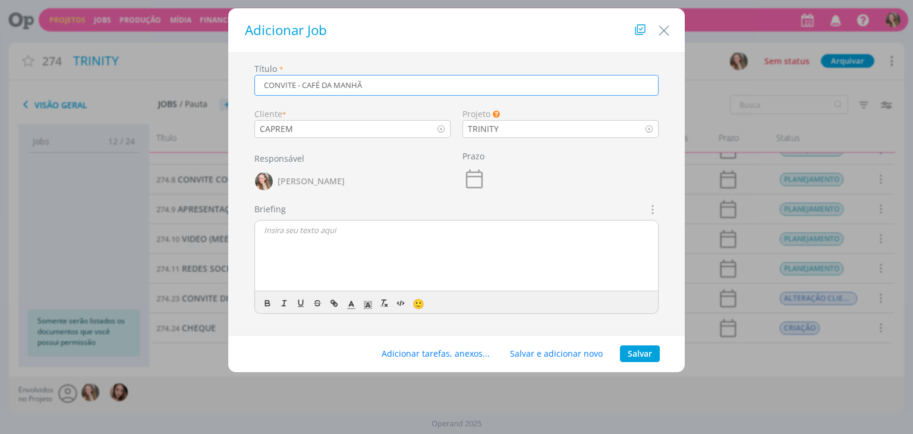
type input "CONVITE - CAFÉ DA MANHÃ"
click at [314, 233] on p "dialog" at bounding box center [456, 230] width 385 height 11
click at [638, 357] on button "Salvar" at bounding box center [640, 353] width 40 height 17
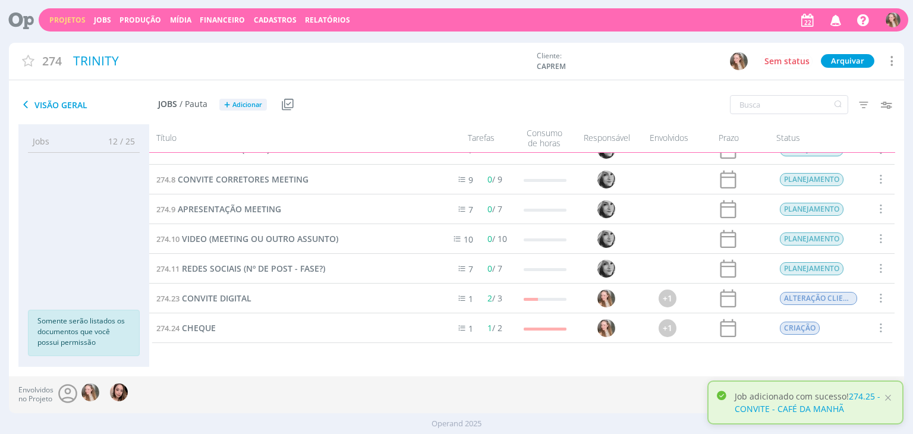
click at [880, 302] on span at bounding box center [880, 298] width 13 height 16
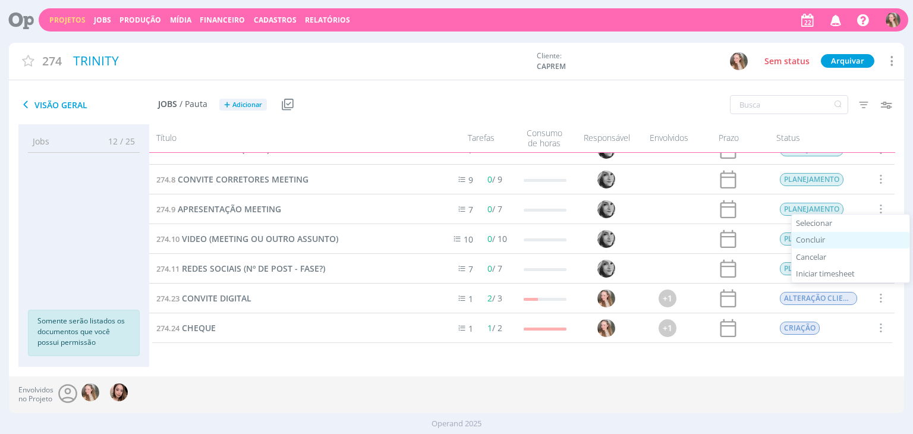
click at [818, 242] on div "Concluir" at bounding box center [851, 240] width 118 height 17
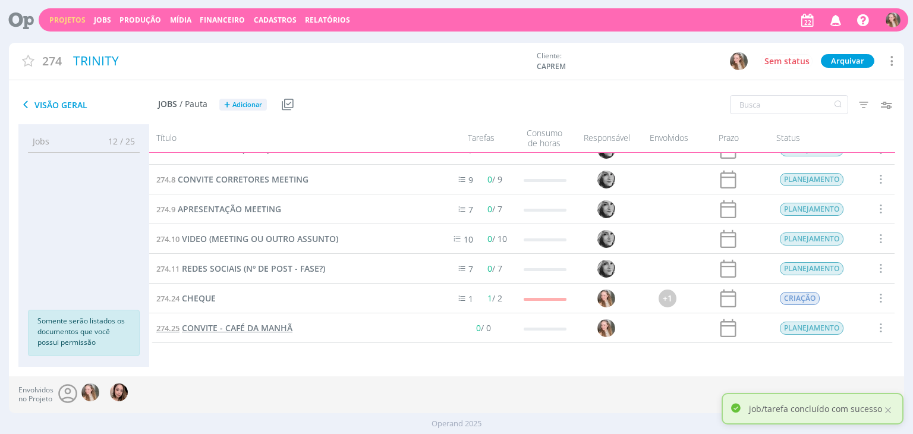
click at [260, 328] on span "CONVITE - CAFÉ DA MANHÃ" at bounding box center [237, 327] width 111 height 11
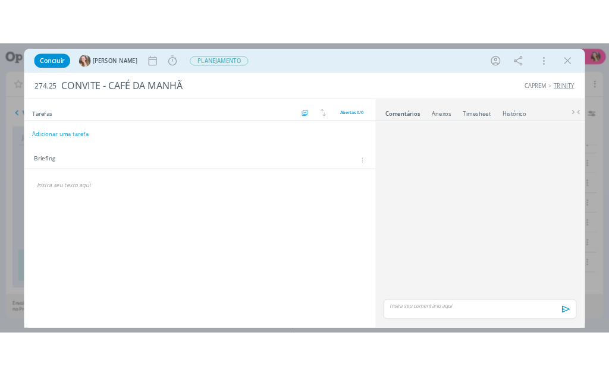
scroll to position [166, 0]
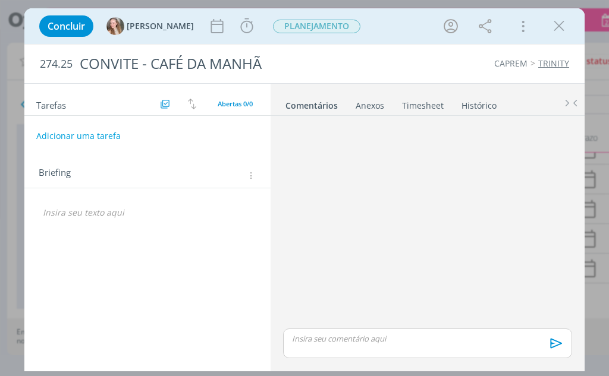
click at [113, 221] on div "dialog" at bounding box center [147, 213] width 227 height 20
click at [94, 200] on div "🙂" at bounding box center [147, 219] width 246 height 62
click at [92, 213] on p "dialog" at bounding box center [147, 213] width 209 height 12
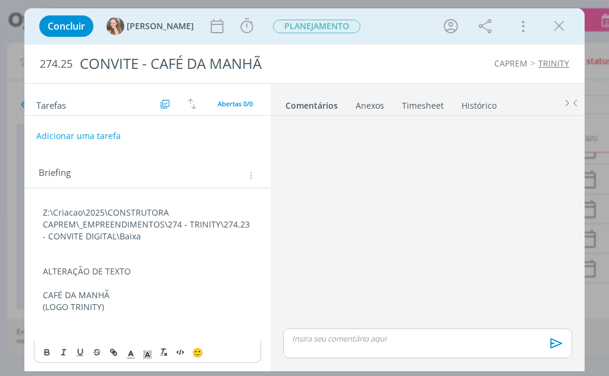
click at [128, 329] on p "dialog" at bounding box center [147, 331] width 209 height 12
click at [119, 330] on p "23 e 24" at bounding box center [147, 331] width 209 height 12
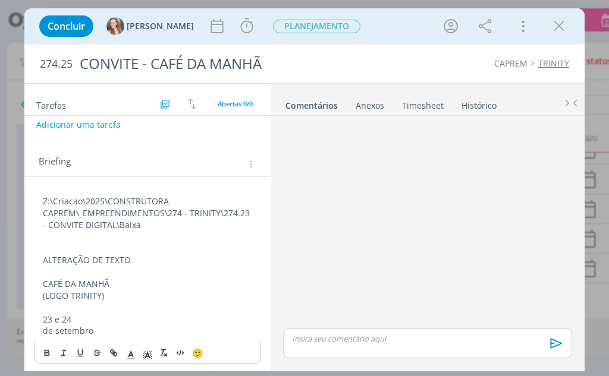
scroll to position [14, 0]
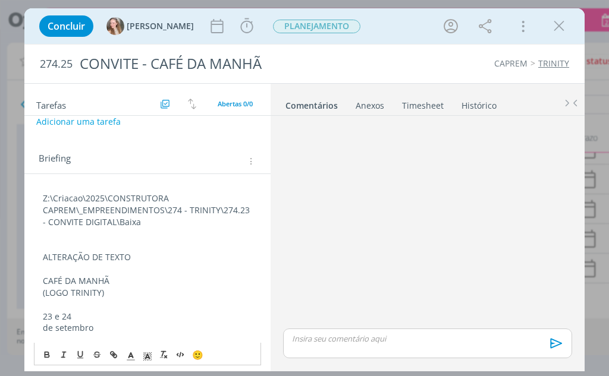
click at [54, 327] on p "de setembro" at bounding box center [147, 328] width 209 height 12
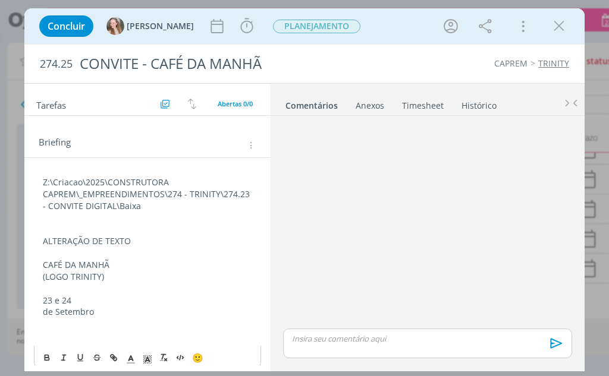
scroll to position [38, 0]
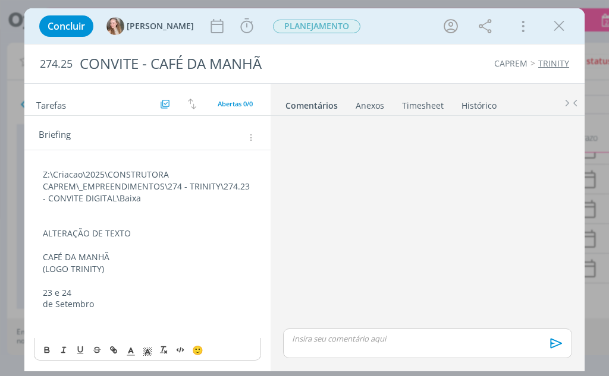
click at [87, 317] on p "dialog" at bounding box center [147, 316] width 209 height 12
click at [64, 336] on p "às" at bounding box center [147, 340] width 209 height 12
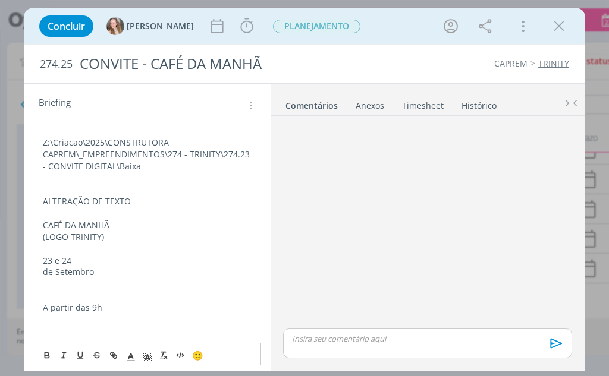
scroll to position [86, 0]
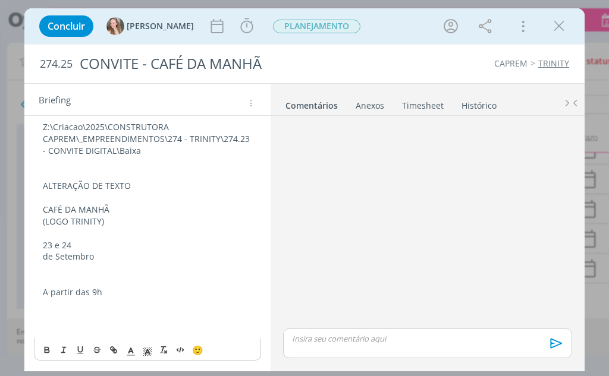
click at [107, 306] on p "dialog" at bounding box center [147, 304] width 209 height 12
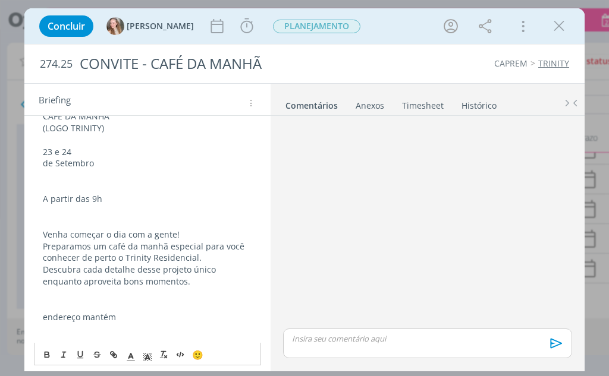
scroll to position [191, 0]
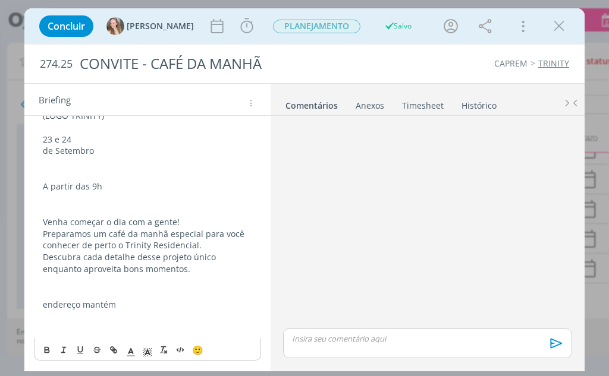
click at [150, 310] on p "endereço mantém" at bounding box center [147, 305] width 209 height 12
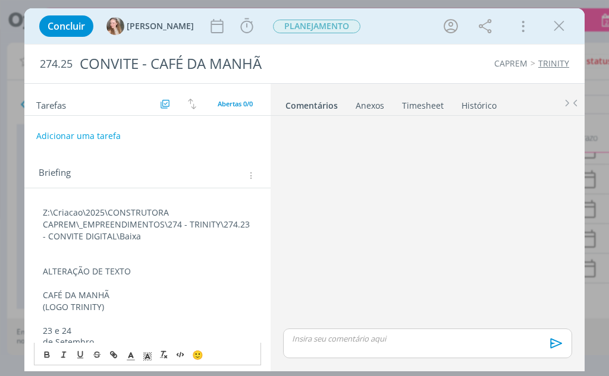
click at [37, 210] on div "Z:\Criacao\2025\CONSTRUTORA CAPREM\_EMPREENDIMENTOS\274 - TRINITY\274.23 - CONV…" at bounding box center [147, 378] width 227 height 351
click at [88, 127] on button "Adicionar uma tarefa" at bounding box center [78, 135] width 84 height 20
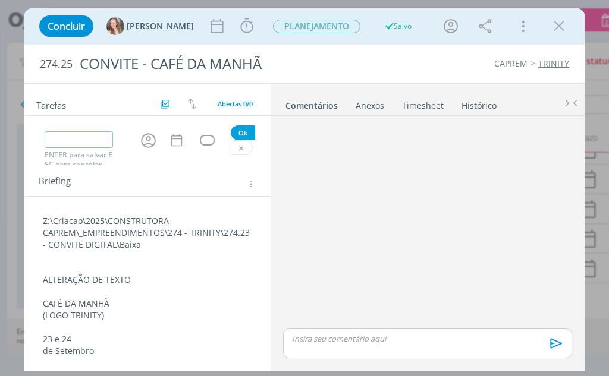
click at [89, 137] on input "dialog" at bounding box center [79, 139] width 68 height 17
type input "CRIAÇÃO A"
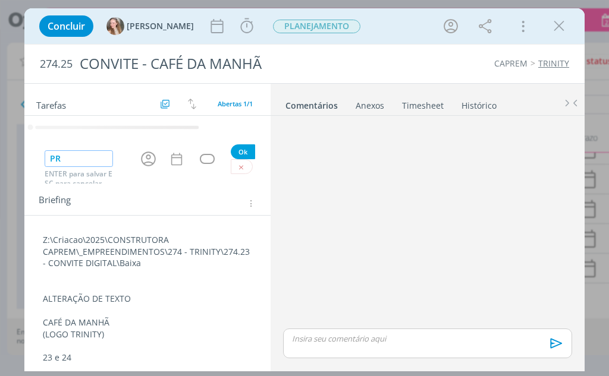
type input "P"
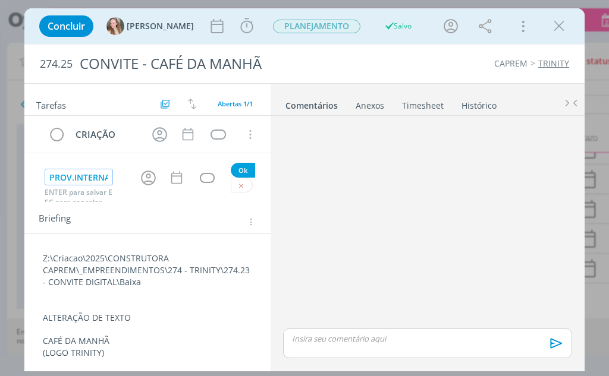
scroll to position [0, 14]
type input "APROV.INTERNA A"
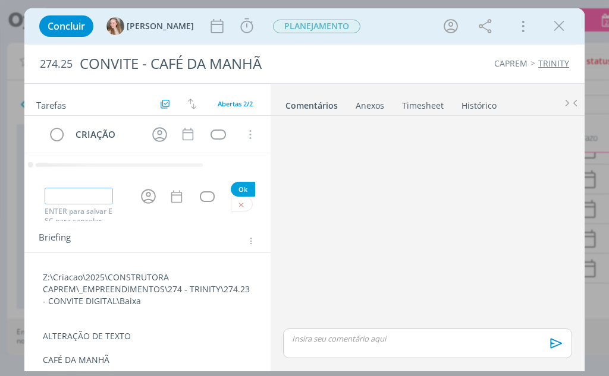
type input "L"
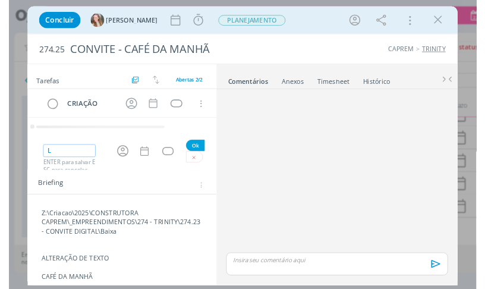
scroll to position [0, 0]
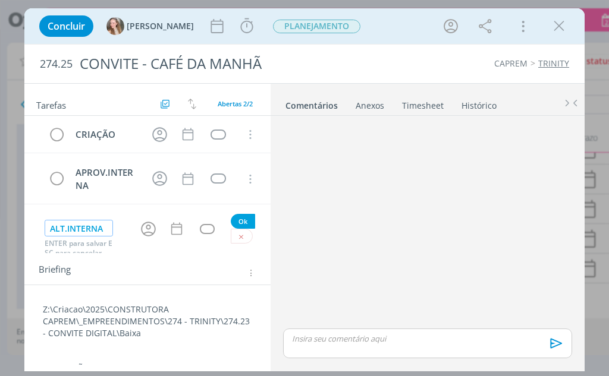
type input "ALT.INTERNA"
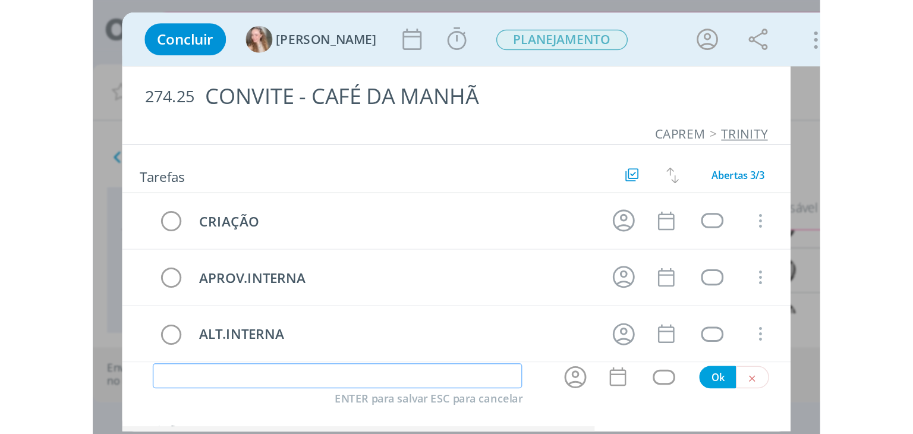
scroll to position [166, 0]
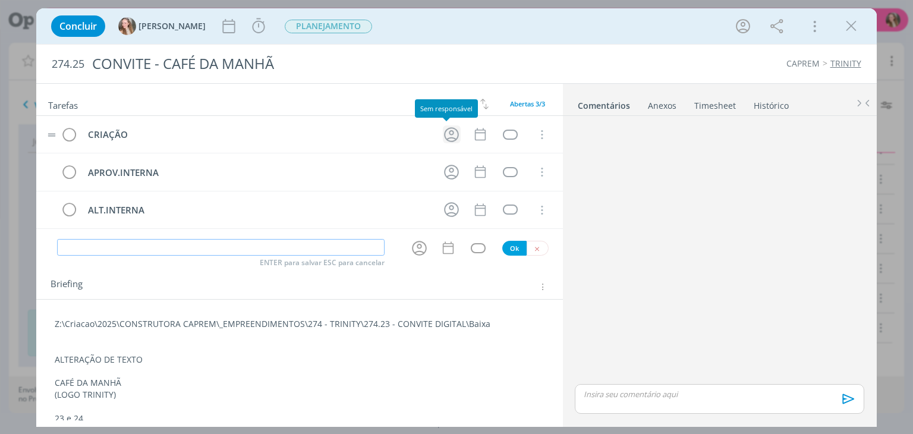
click at [449, 134] on icon "dialog" at bounding box center [451, 134] width 18 height 18
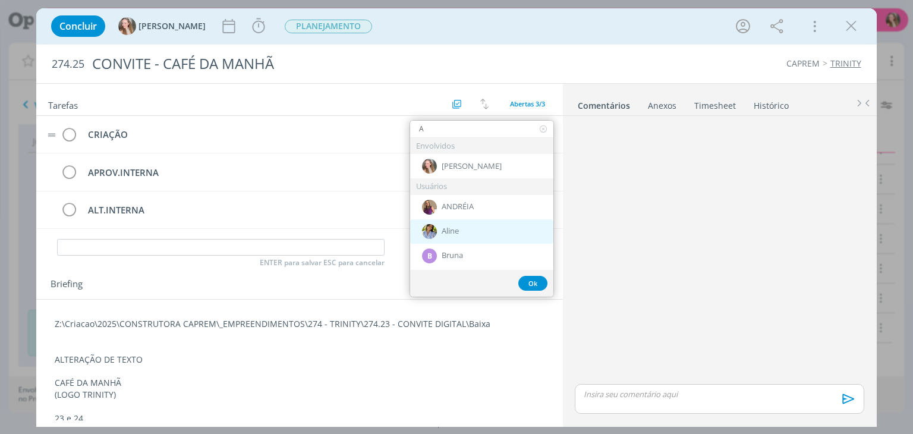
type input "A"
click at [460, 226] on div "Aline" at bounding box center [481, 231] width 143 height 24
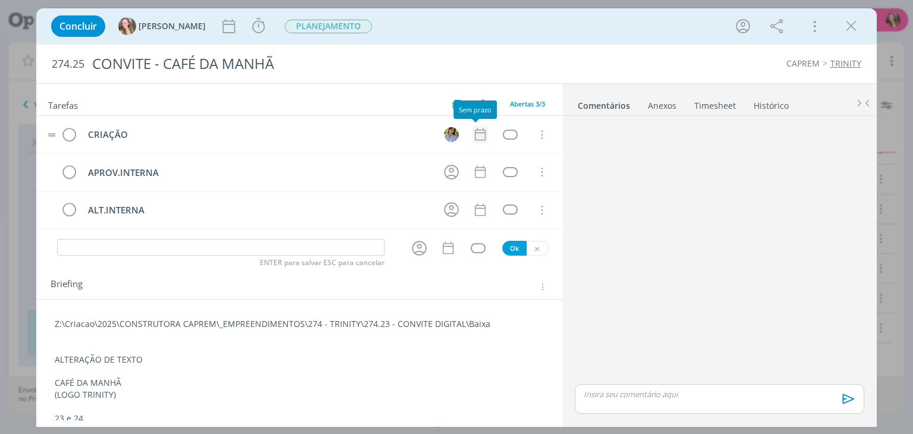
click at [475, 135] on icon "dialog" at bounding box center [479, 134] width 15 height 15
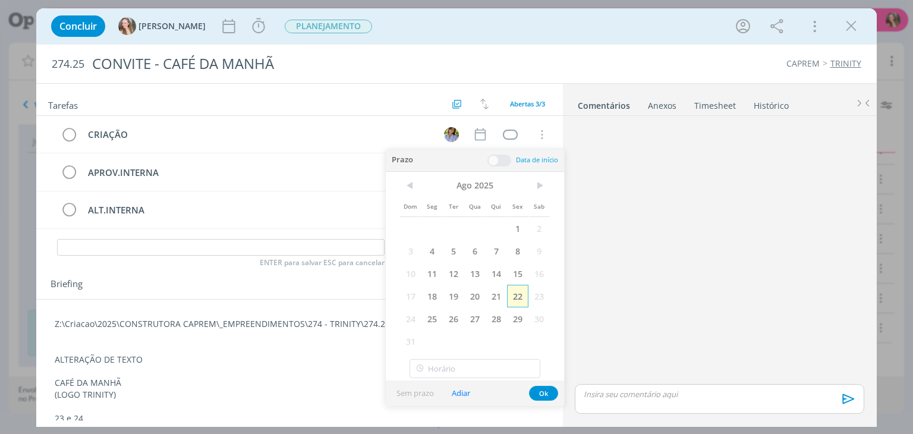
click at [521, 297] on span "22" at bounding box center [517, 296] width 21 height 23
click at [542, 388] on button "Ok" at bounding box center [543, 393] width 29 height 15
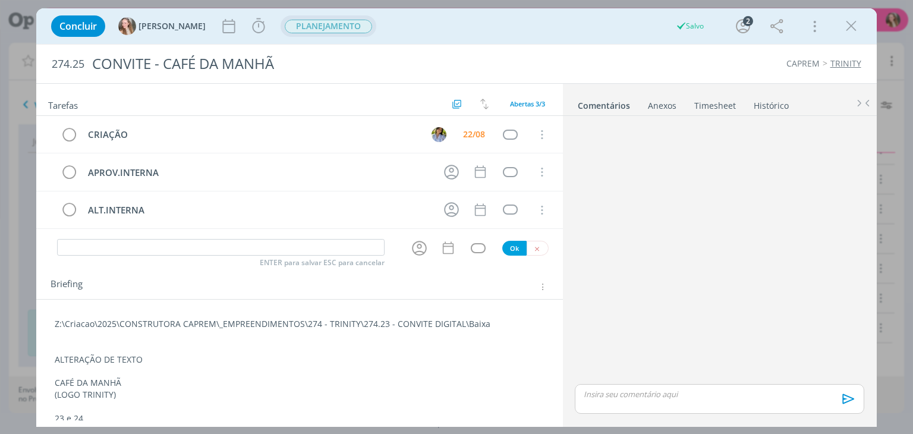
click at [295, 23] on span "PLANEJAMENTO" at bounding box center [328, 27] width 87 height 14
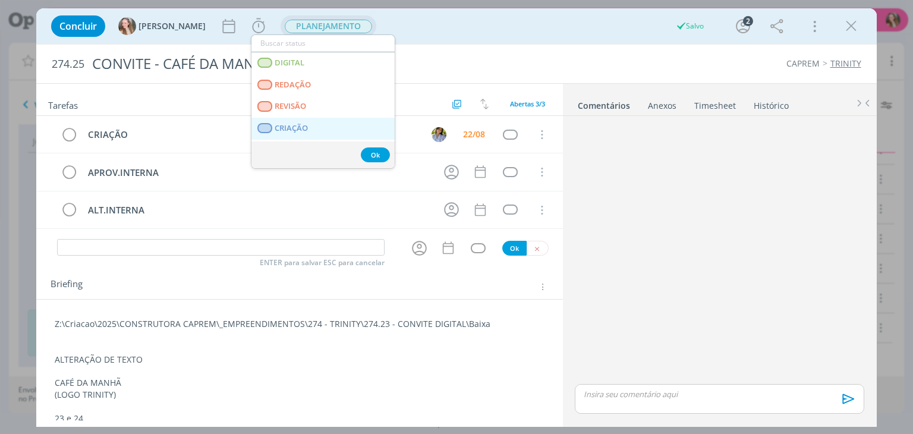
click at [304, 128] on span "CRIAÇÃO" at bounding box center [291, 129] width 33 height 10
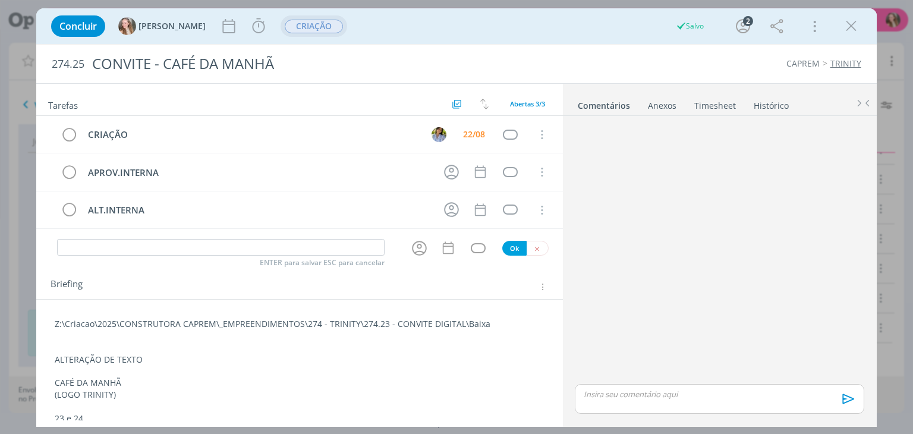
scroll to position [200, 0]
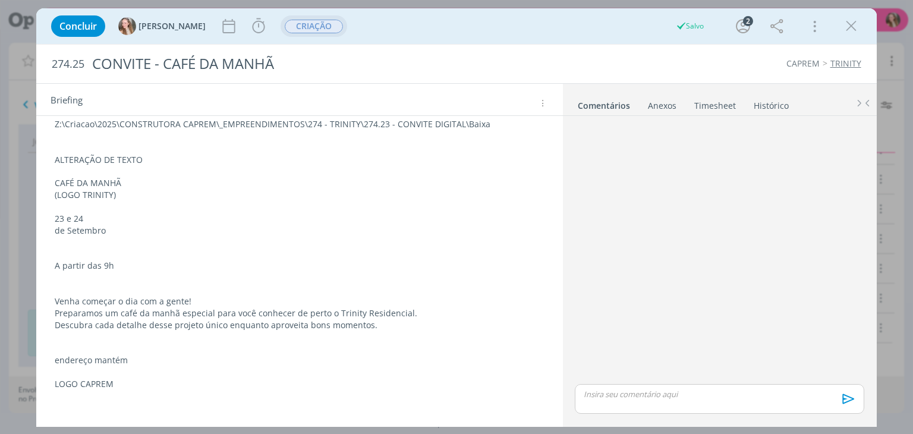
click at [183, 288] on p "dialog" at bounding box center [299, 289] width 489 height 12
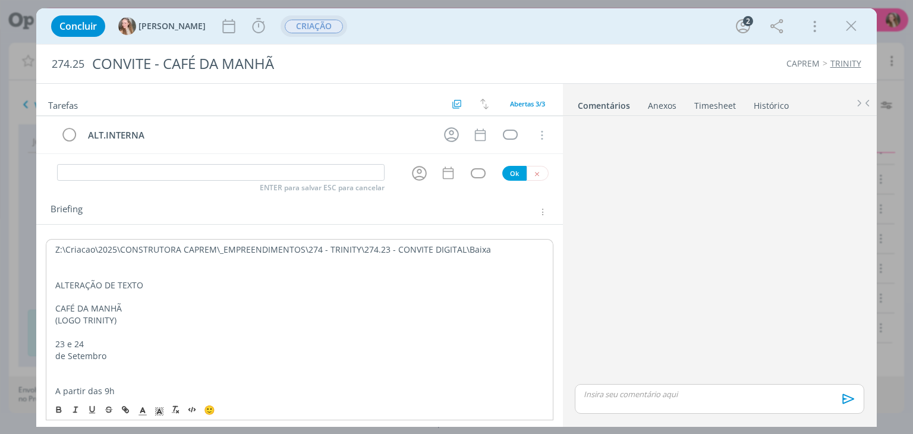
scroll to position [0, 0]
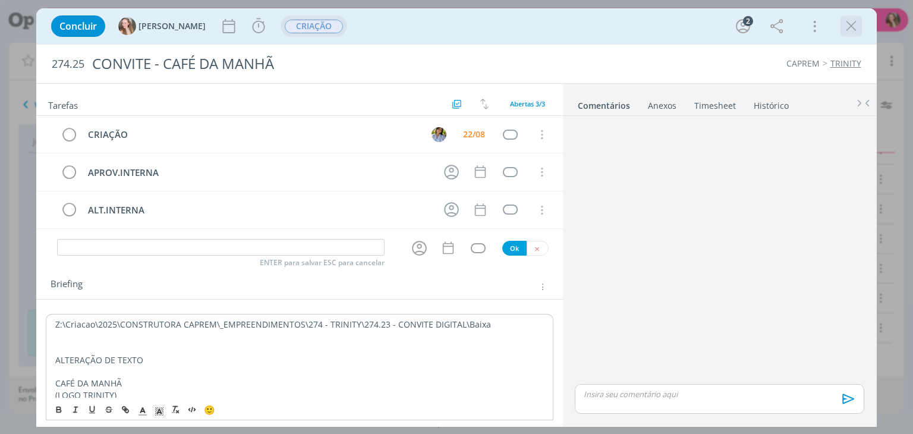
click at [854, 18] on icon "dialog" at bounding box center [851, 26] width 18 height 18
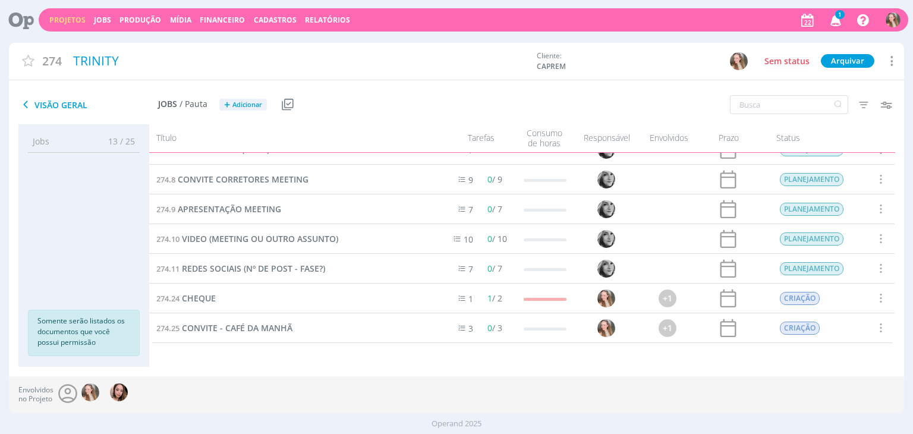
click at [842, 20] on icon "button" at bounding box center [836, 20] width 21 height 20
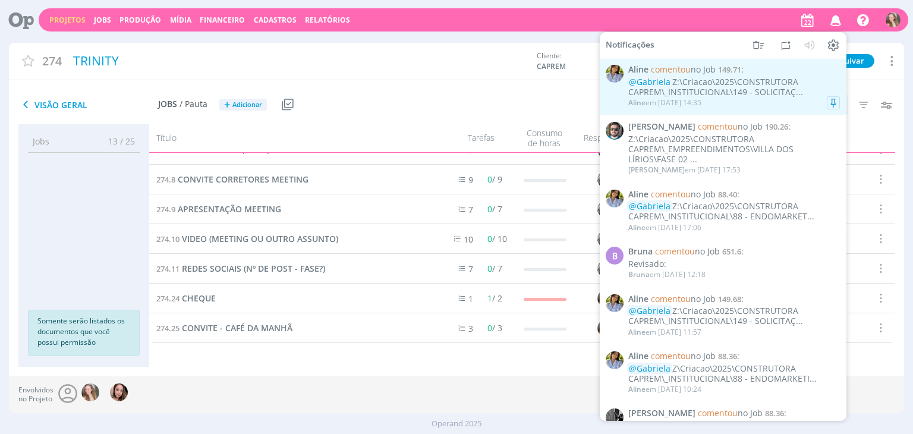
click at [735, 103] on div "Aline em [DATE] 14:35" at bounding box center [734, 103] width 212 height 12
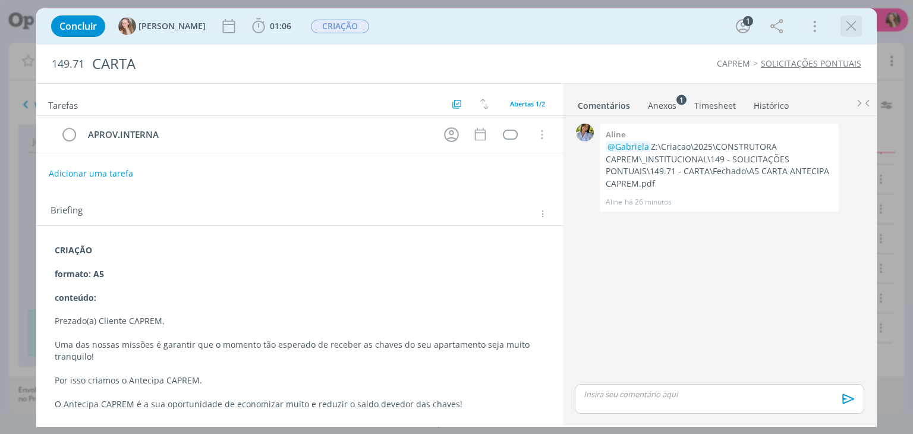
click at [846, 26] on icon "dialog" at bounding box center [851, 26] width 18 height 18
